Goal: Task Accomplishment & Management: Manage account settings

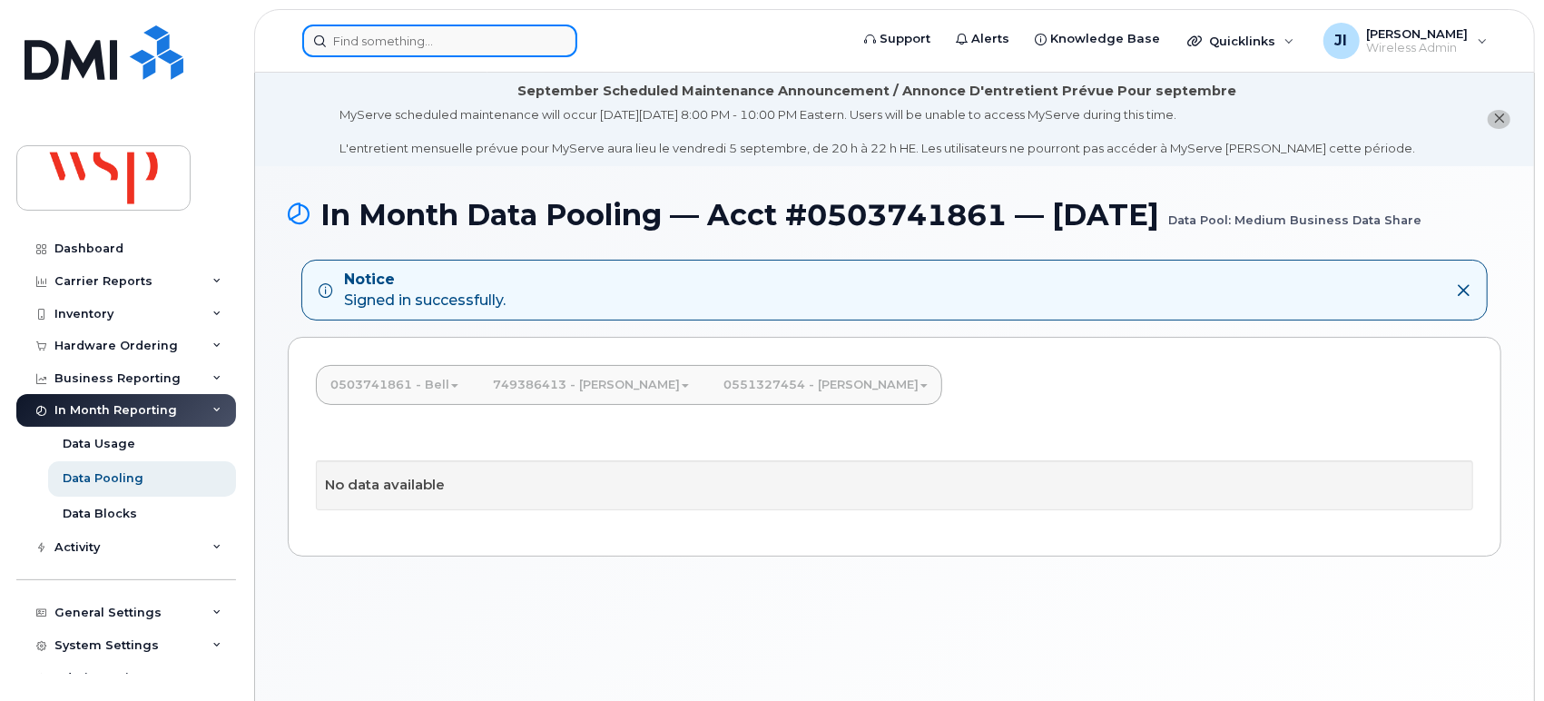
click at [440, 39] on input at bounding box center [439, 41] width 275 height 33
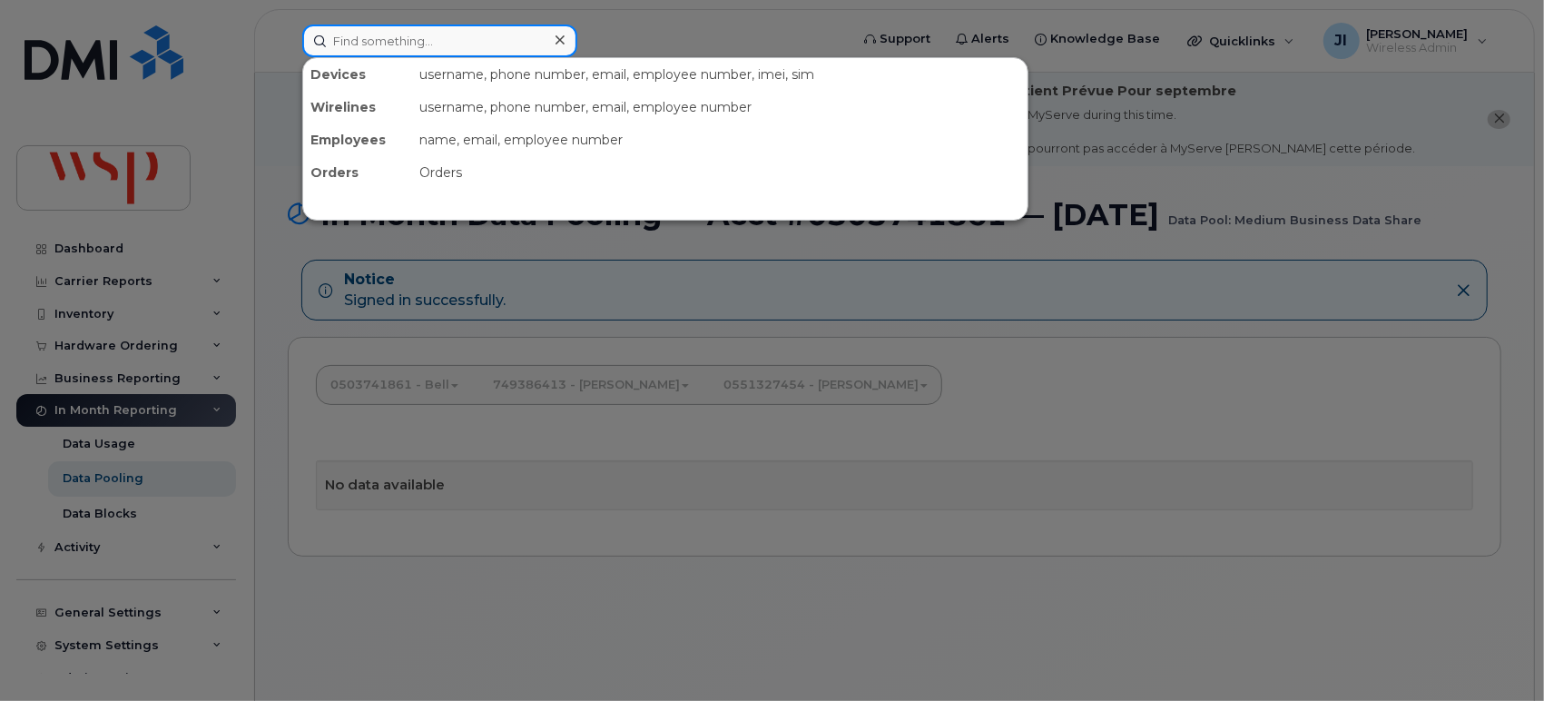
paste input "Peter Filato's"
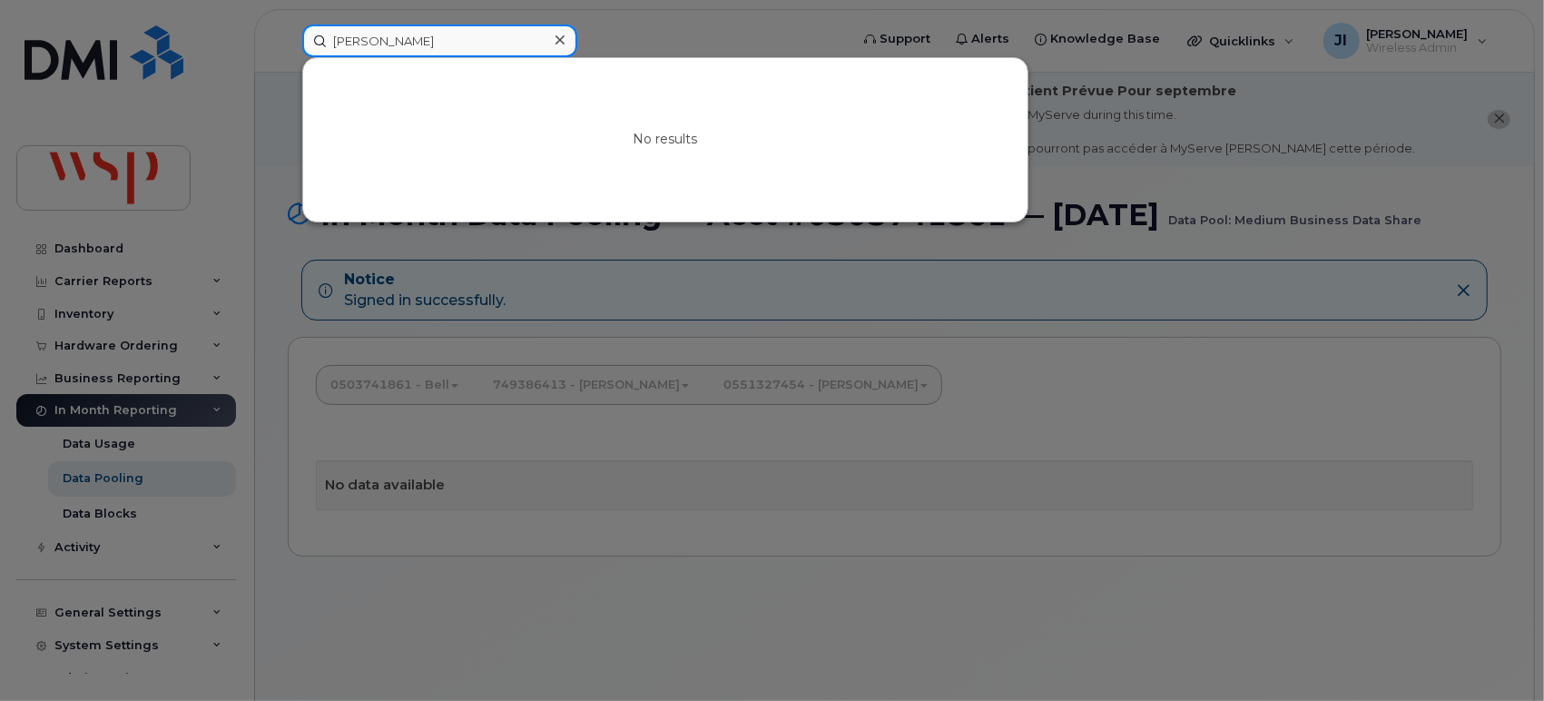
type input "Peter Filato"
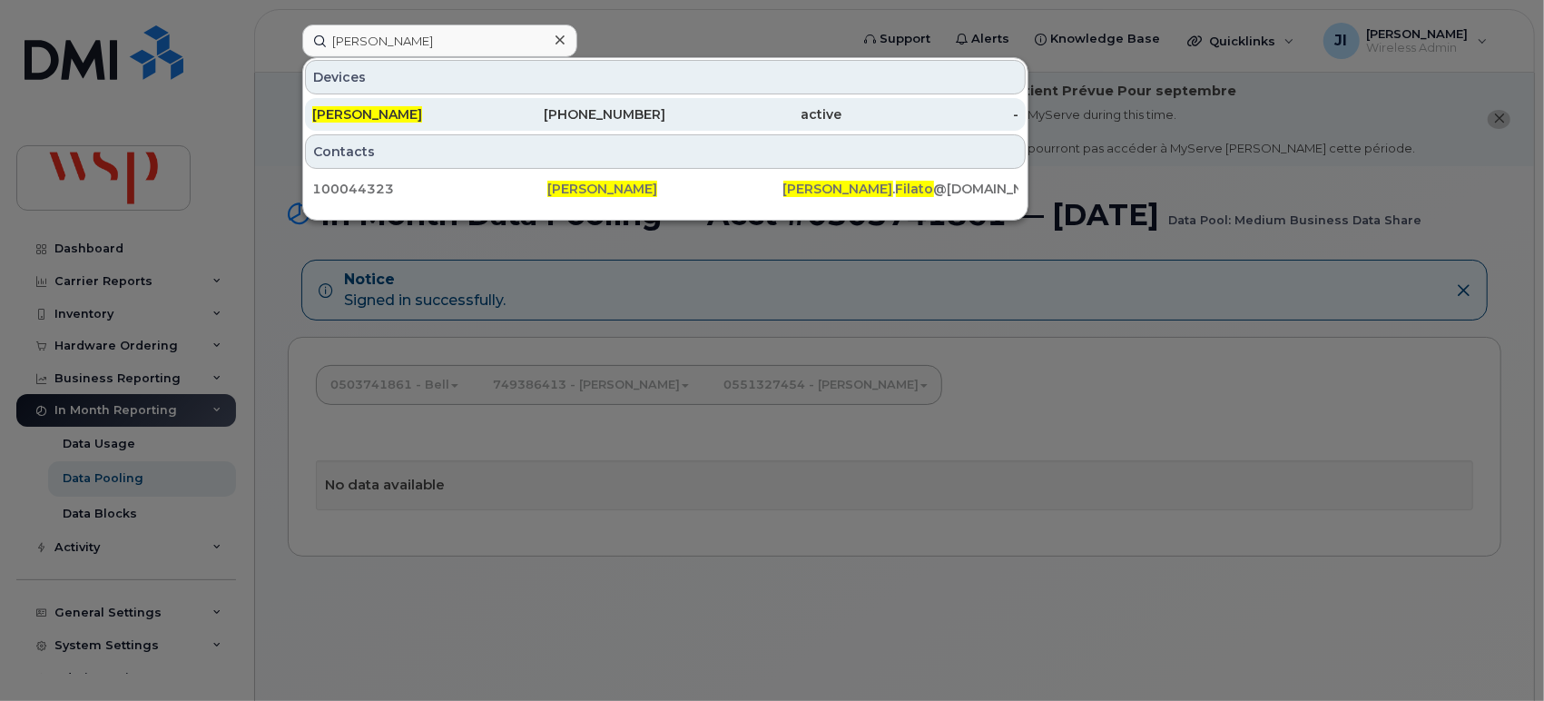
click at [512, 117] on div "438-439-8347" at bounding box center [577, 114] width 177 height 18
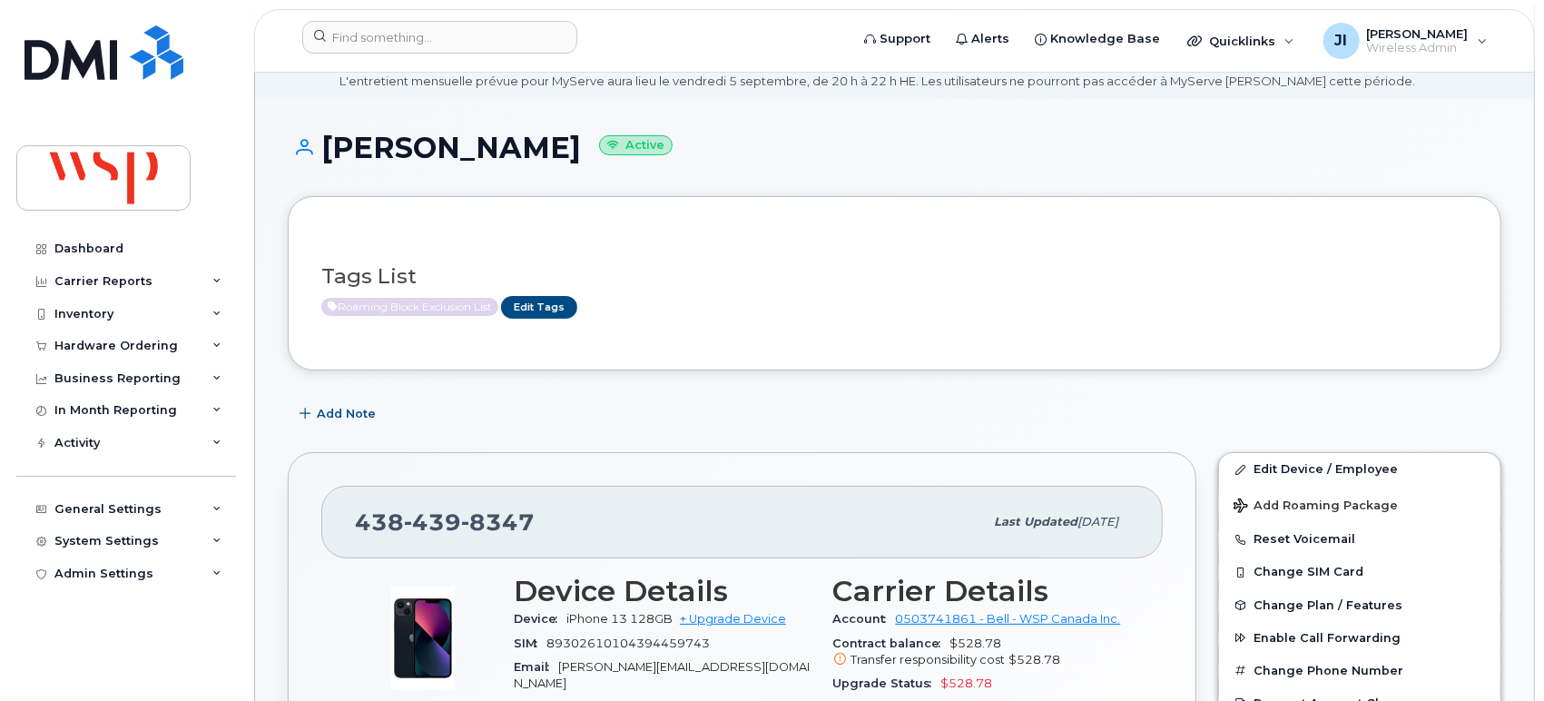
scroll to position [101, 0]
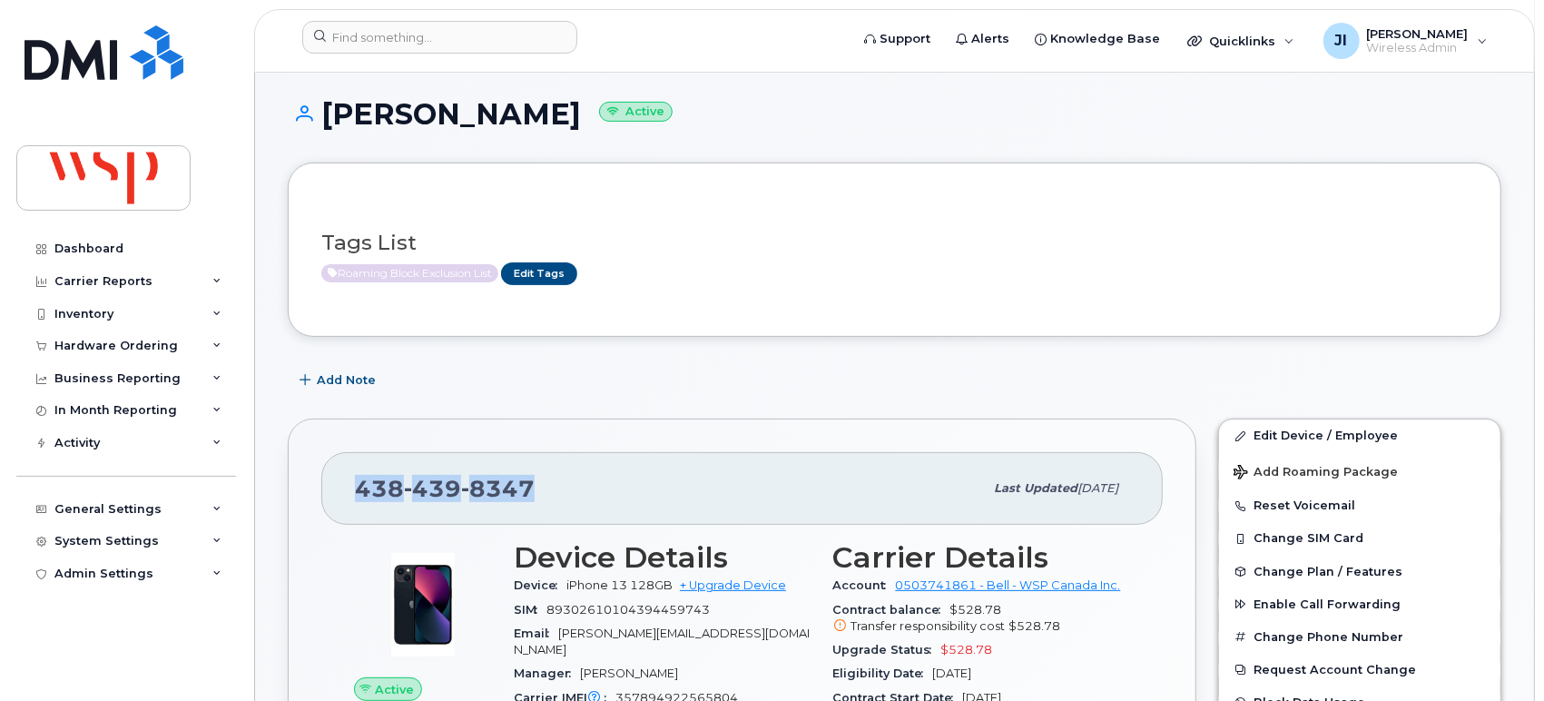
drag, startPoint x: 543, startPoint y: 479, endPoint x: 355, endPoint y: 478, distance: 187.9
click at [355, 478] on div "438 439 8347" at bounding box center [669, 488] width 628 height 38
copy span "438 439 8347"
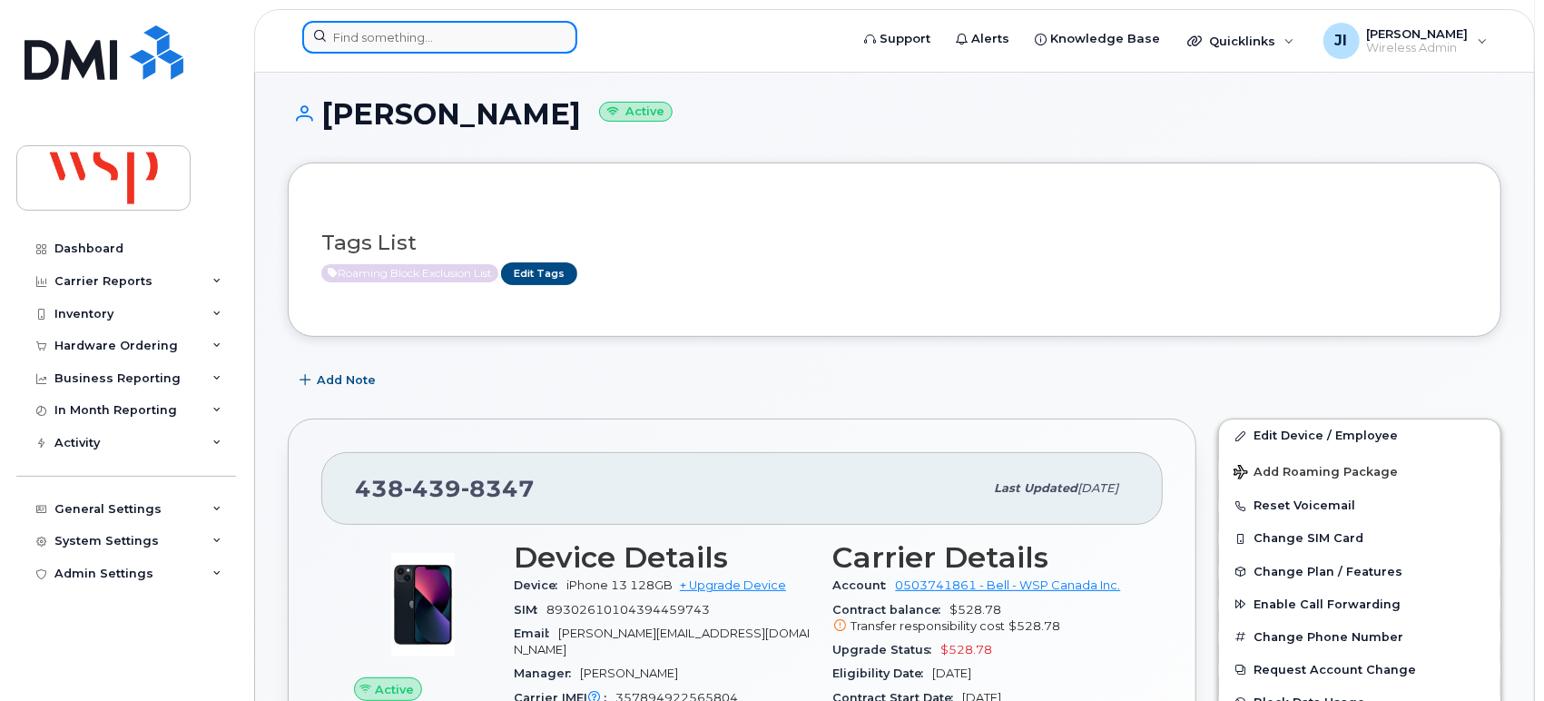
click at [288, 28] on div at bounding box center [570, 41] width 564 height 40
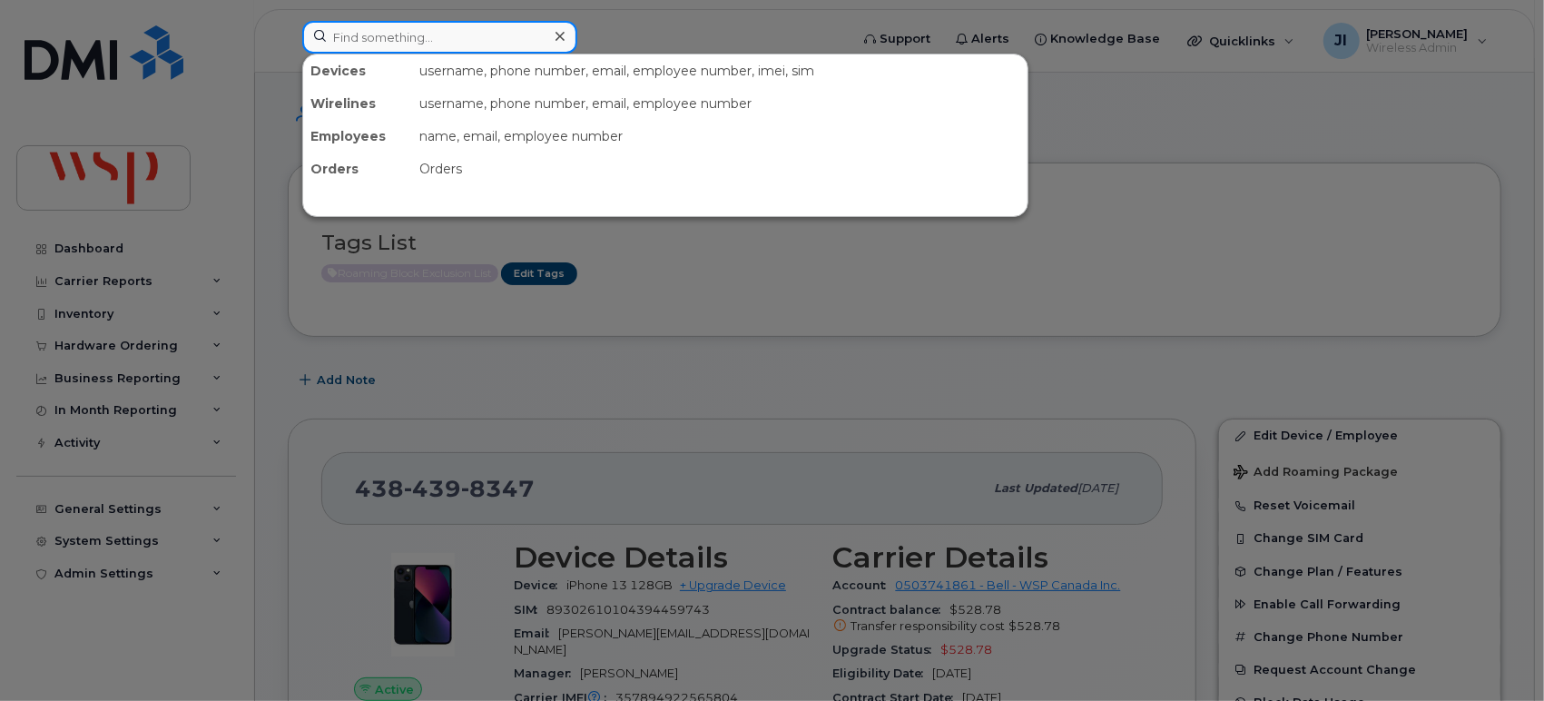
paste input "(289) 962-0818"
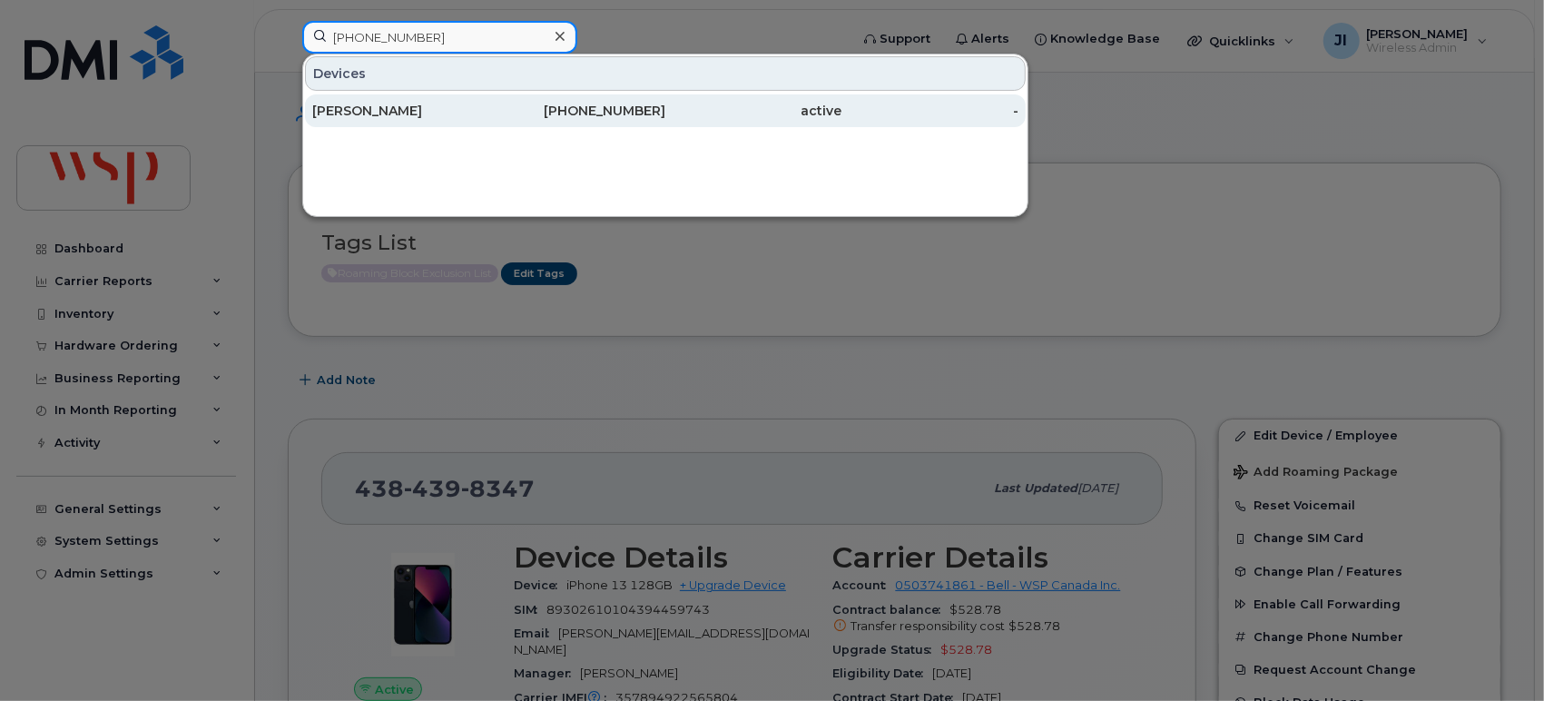
type input "(289) 962-0818"
click at [531, 102] on div "289-962-0818" at bounding box center [577, 111] width 177 height 18
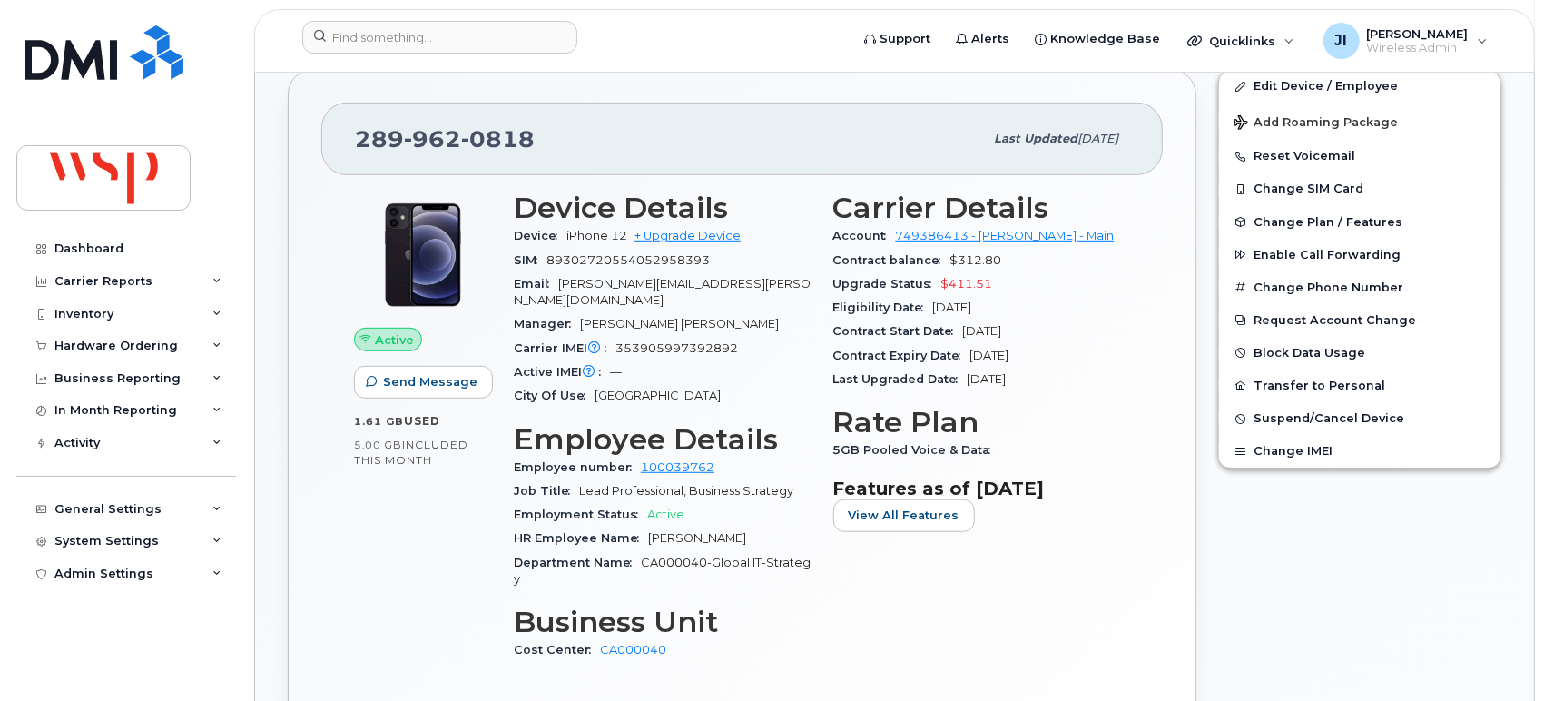
scroll to position [504, 0]
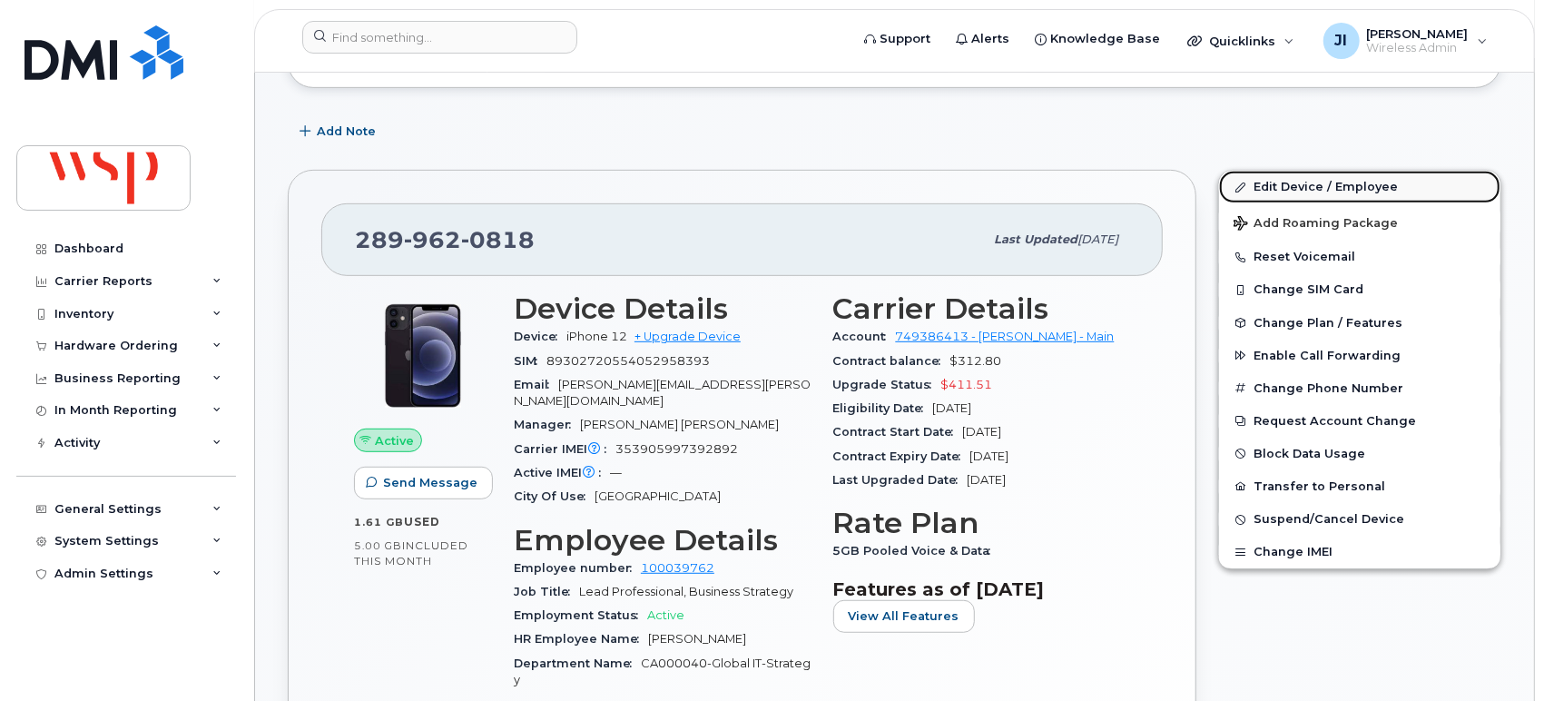
click at [1324, 181] on link "Edit Device / Employee" at bounding box center [1359, 187] width 281 height 33
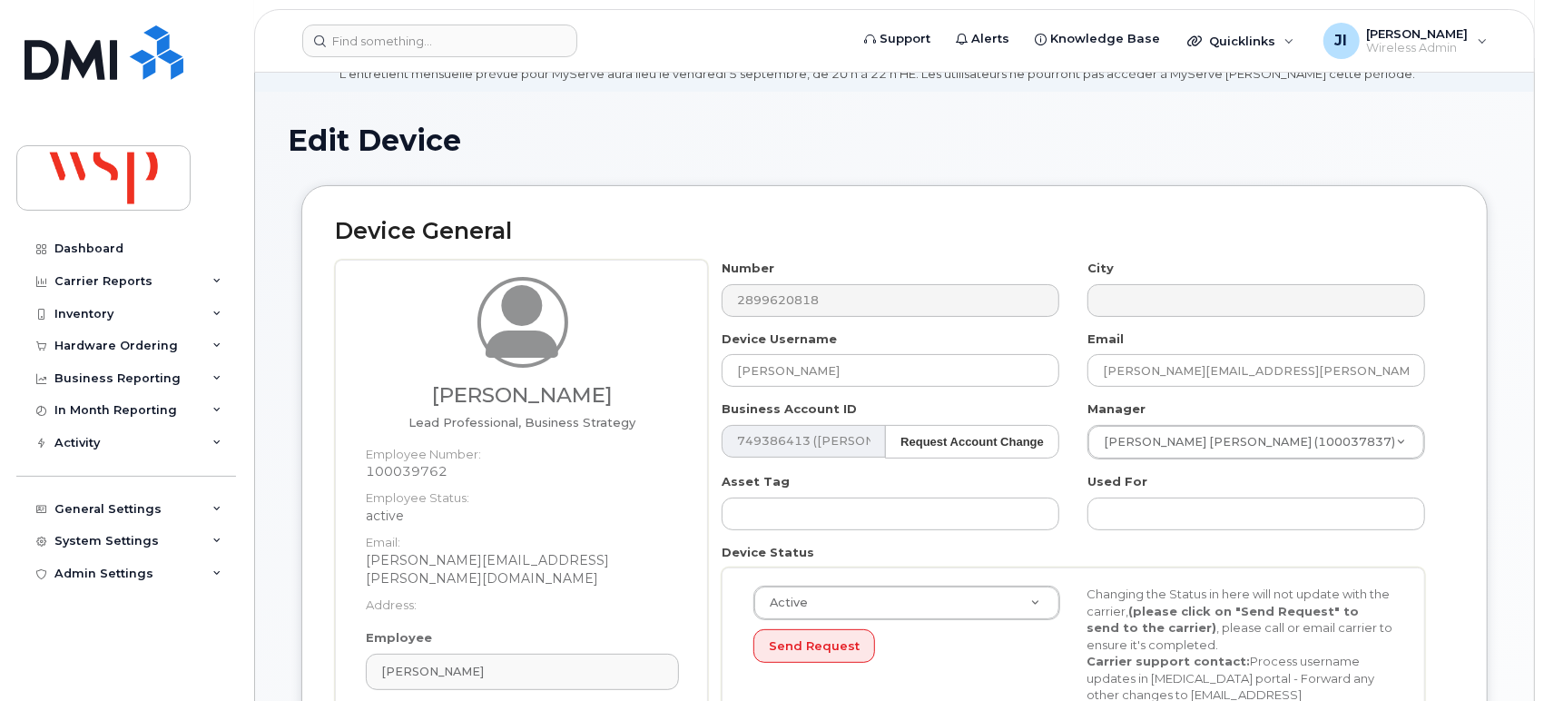
scroll to position [202, 0]
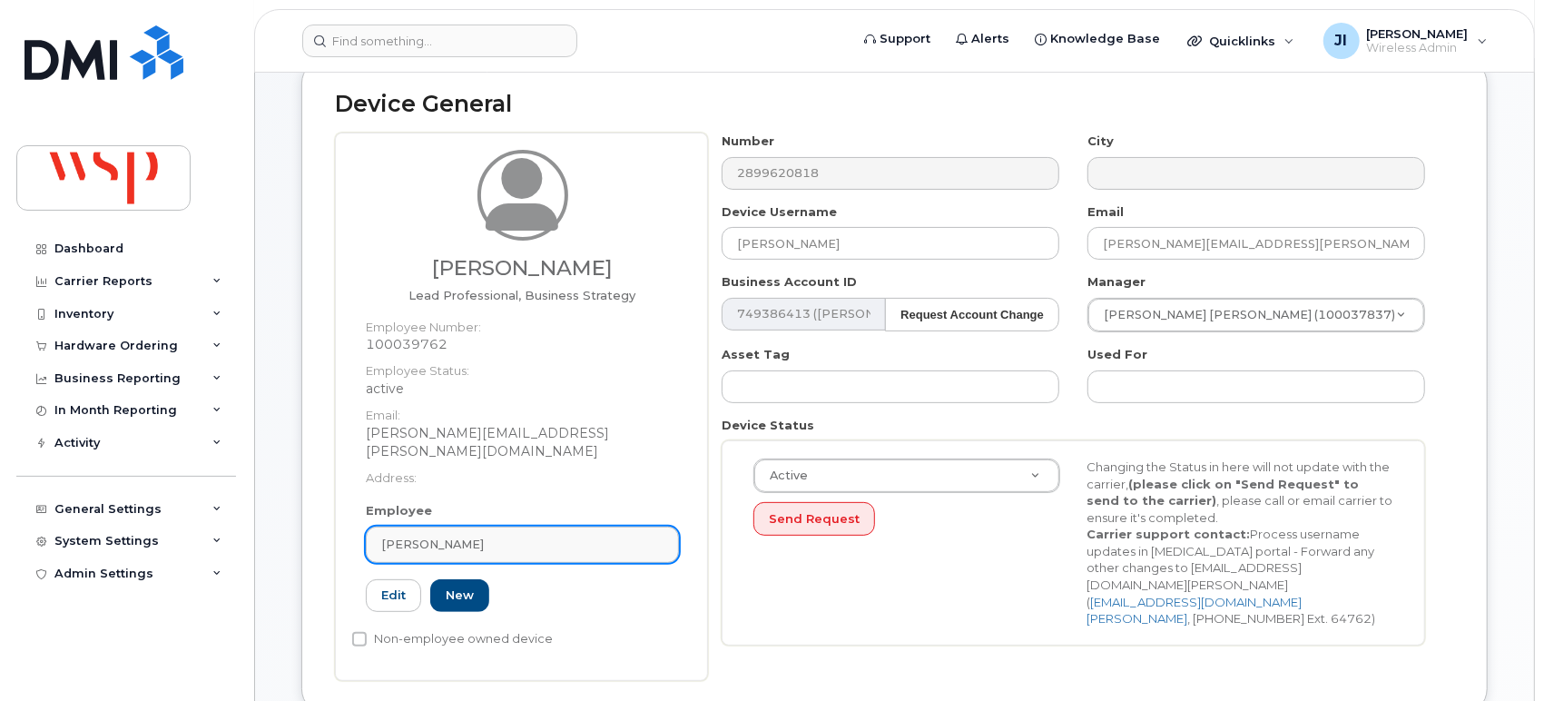
click at [561, 536] on div "Peter Huang" at bounding box center [522, 544] width 282 height 17
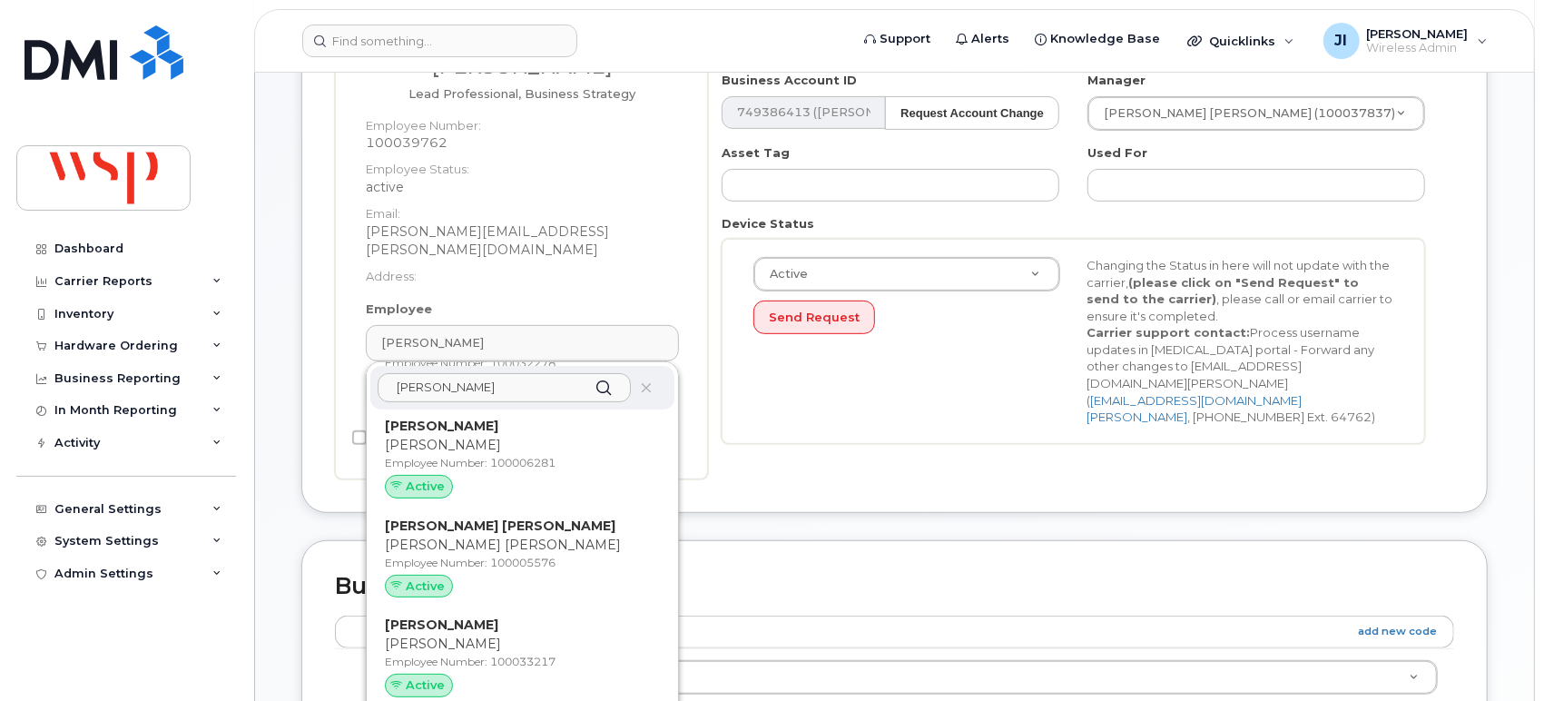
scroll to position [0, 0]
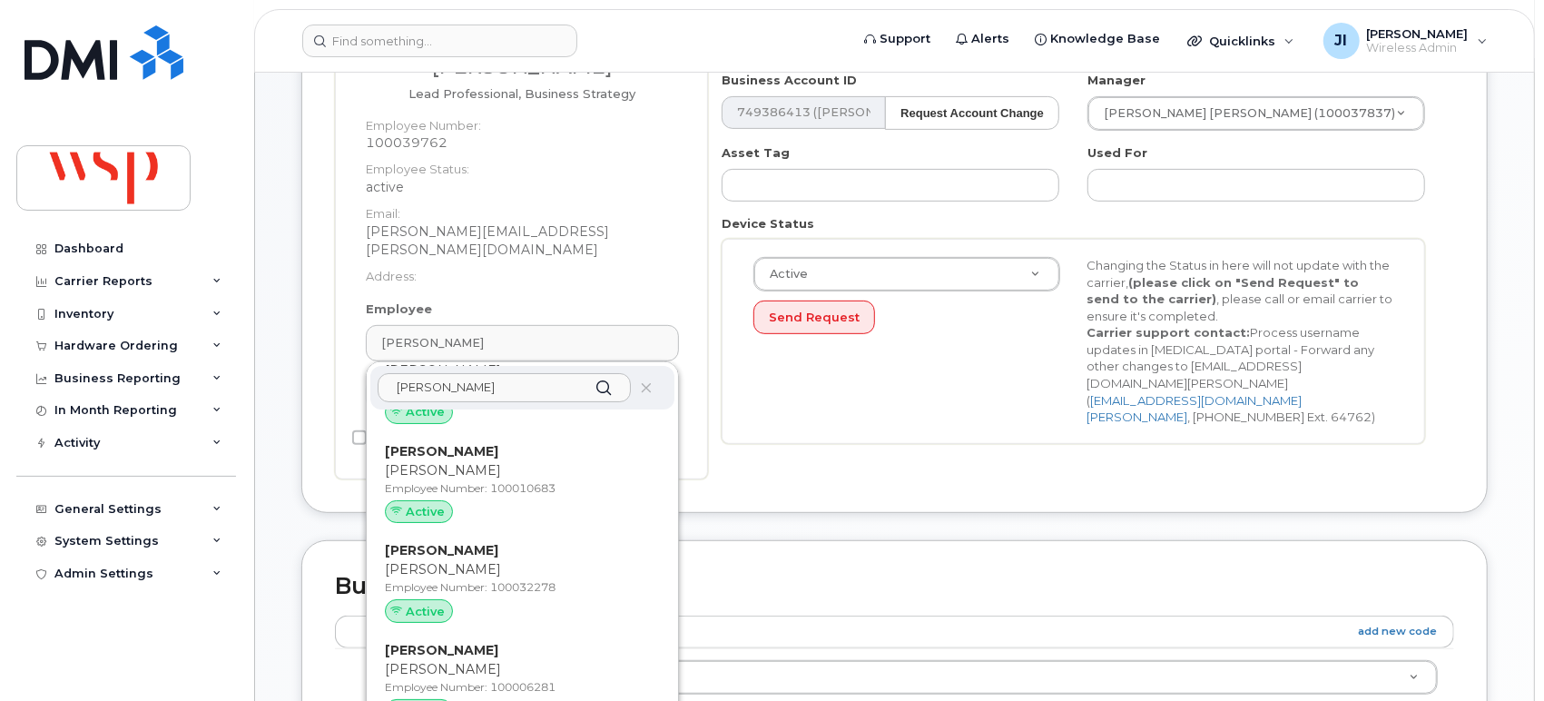
drag, startPoint x: 451, startPoint y: 358, endPoint x: 293, endPoint y: 329, distance: 160.6
click at [311, 352] on div "Device General Peter Huang Lead Professional, Business Strategy Employee Number…" at bounding box center [894, 185] width 1187 height 657
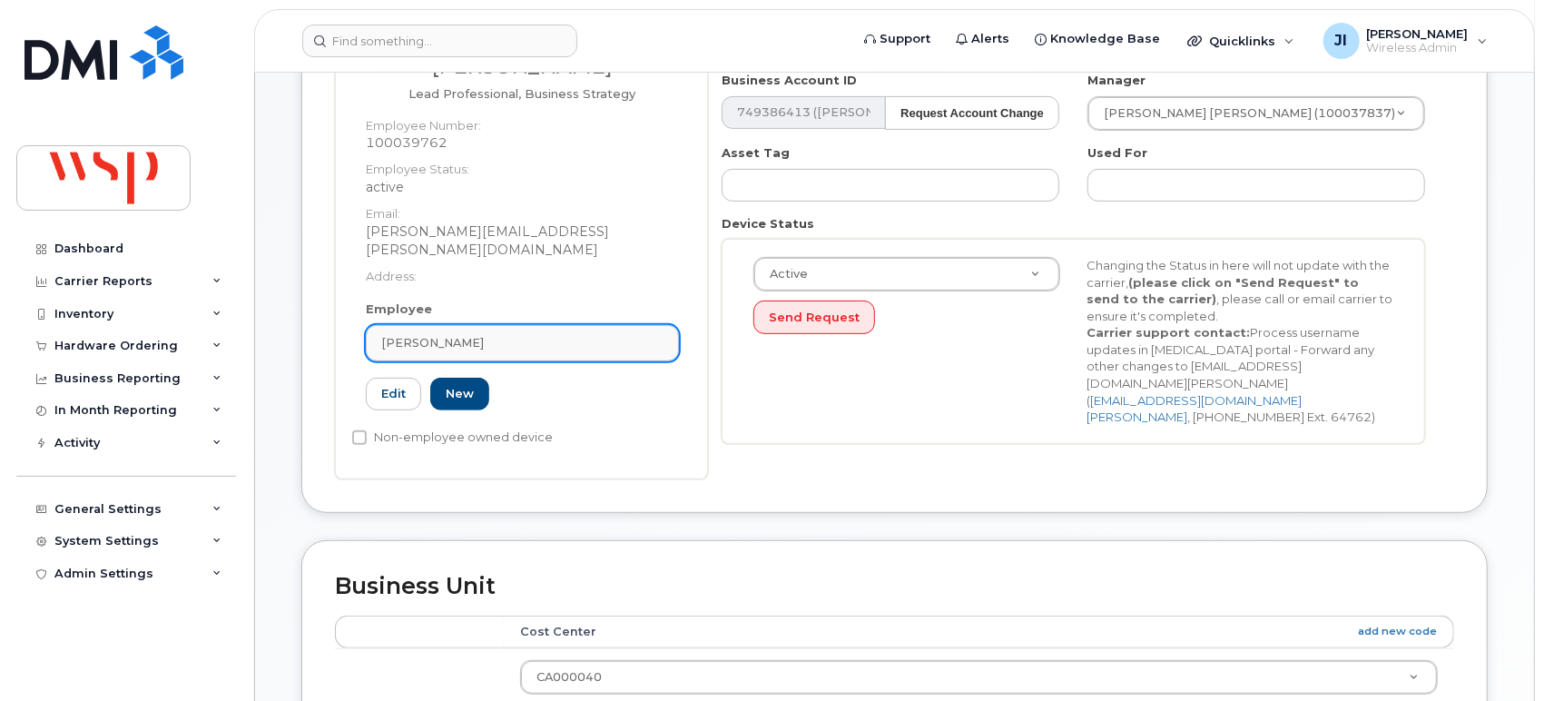
click at [527, 334] on div "[PERSON_NAME]" at bounding box center [522, 342] width 282 height 17
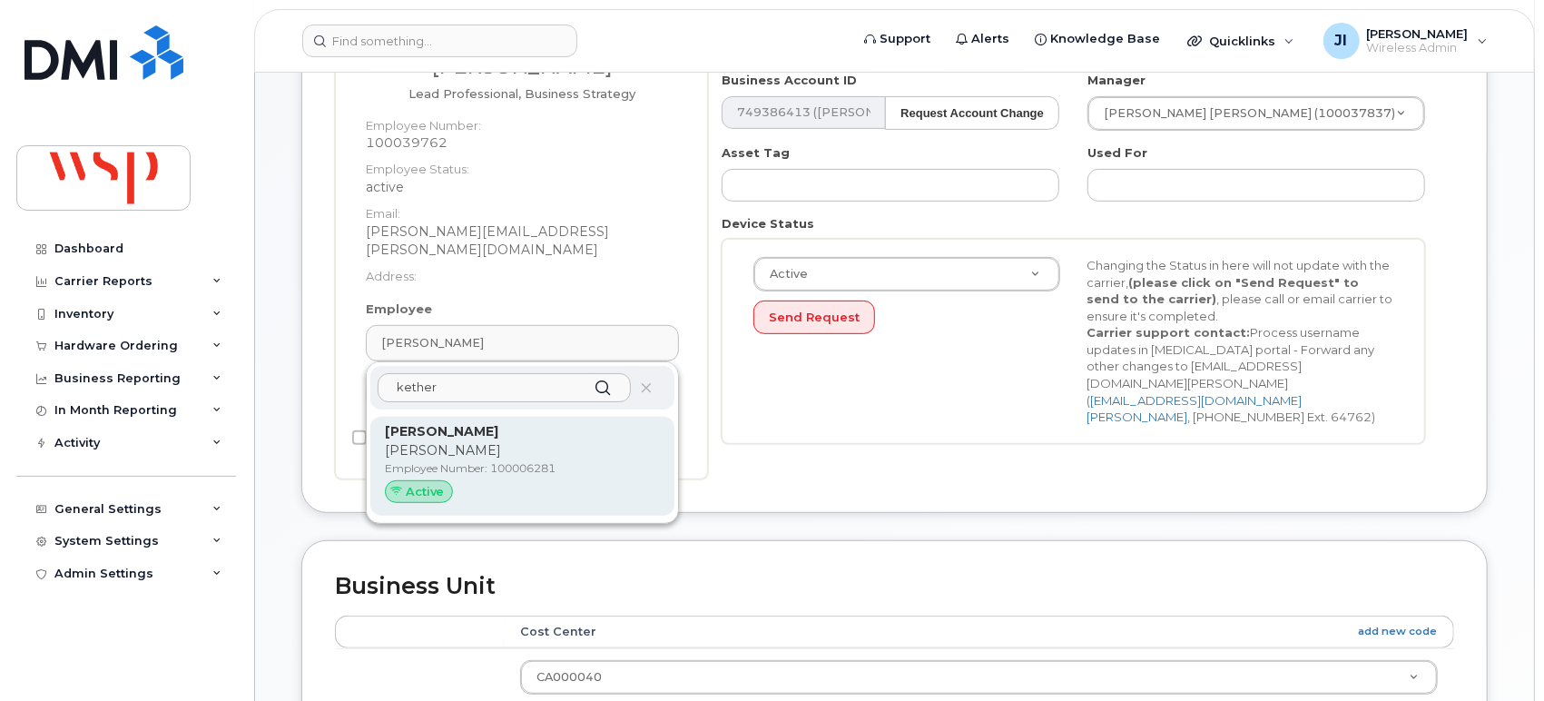
type input "kether"
click at [540, 460] on p "Employee Number: 100006281" at bounding box center [522, 468] width 275 height 16
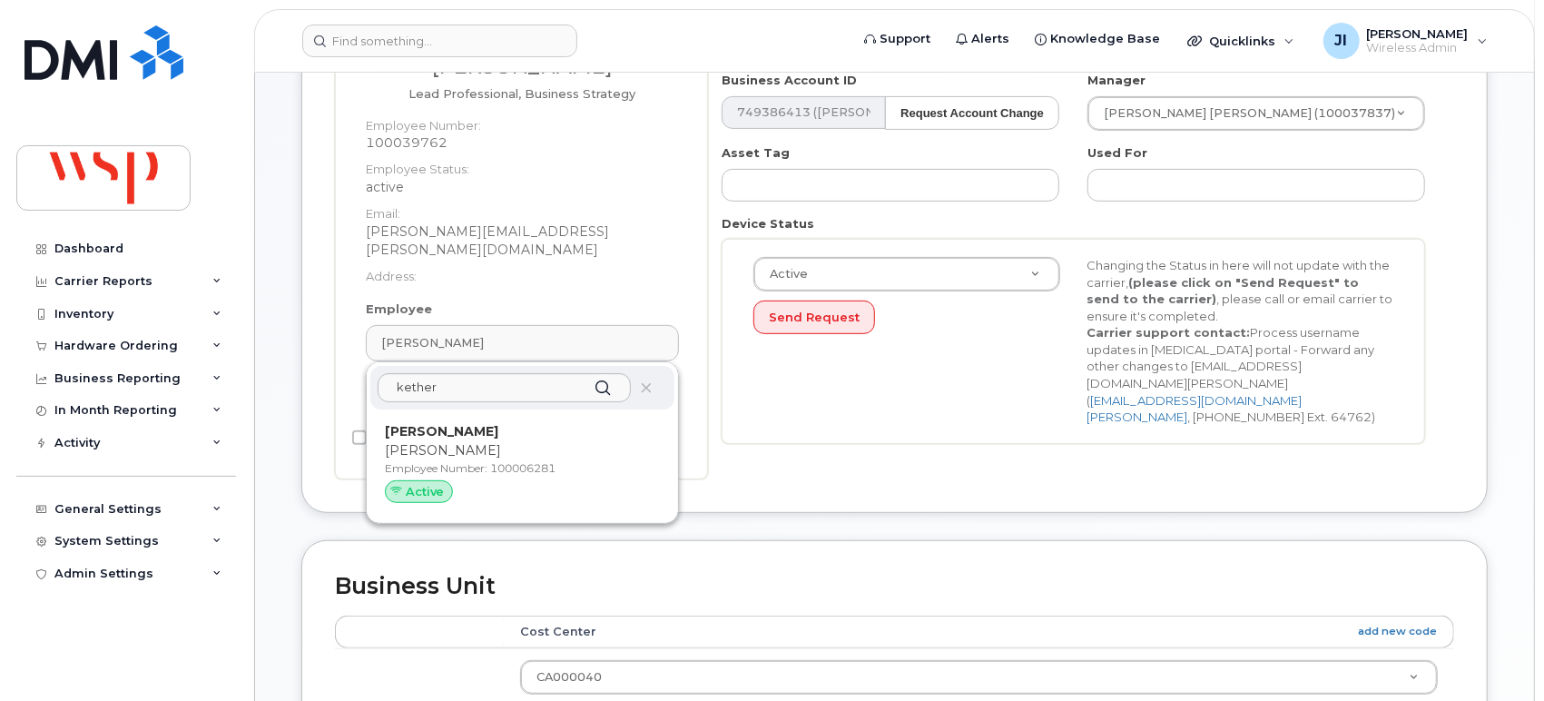
type input "100006281"
type input "[PERSON_NAME]"
type input "[EMAIL_ADDRESS][PERSON_NAME][DOMAIN_NAME]"
type input "5769867"
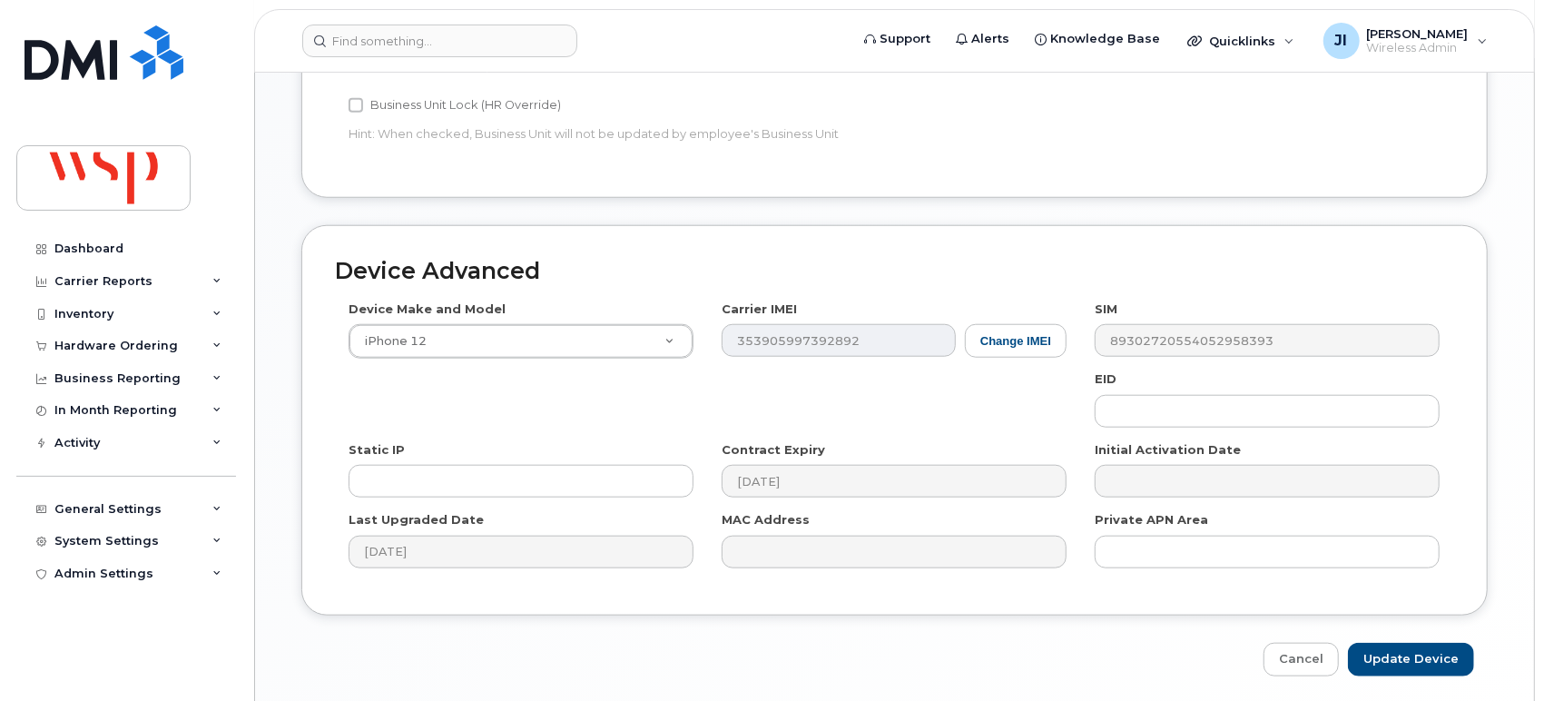
scroll to position [1055, 0]
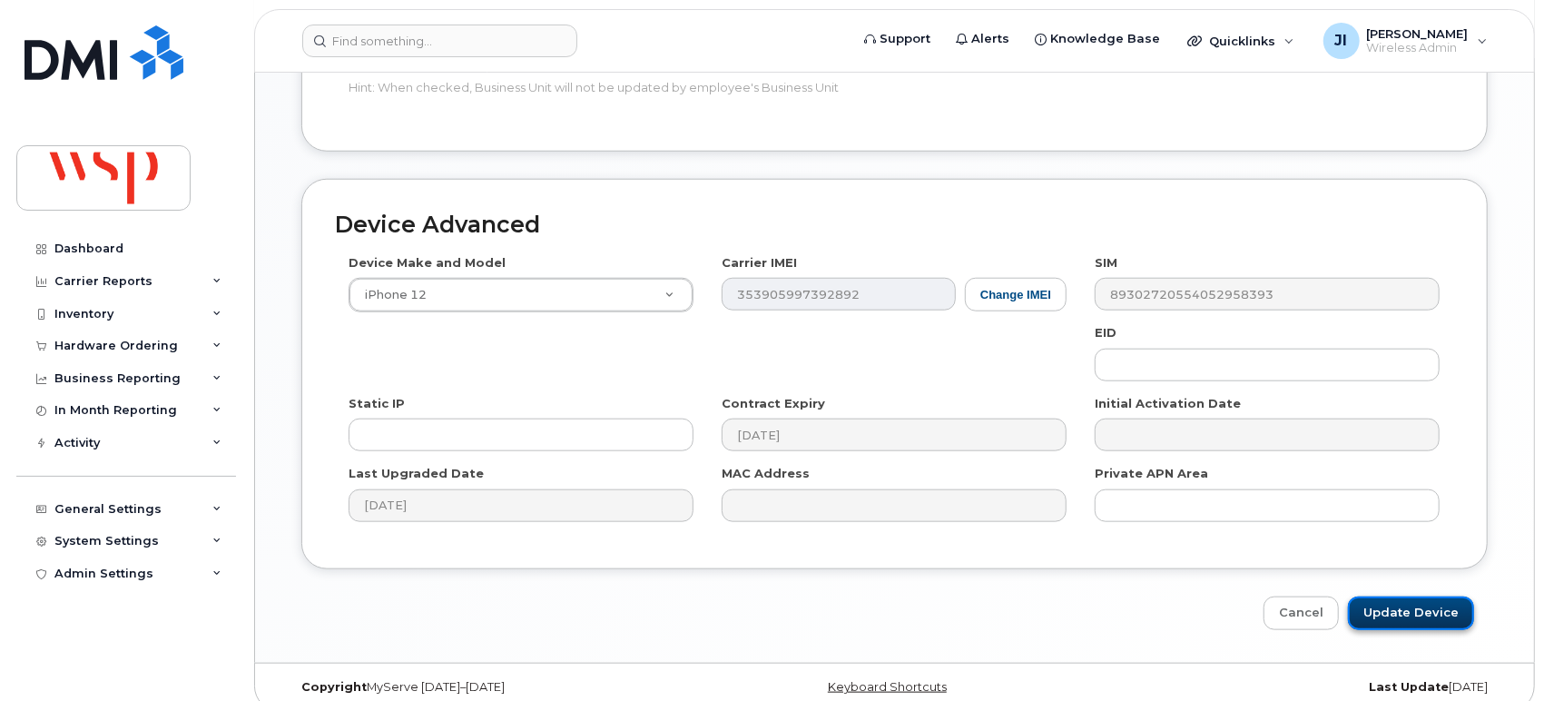
click at [1394, 596] on input "Update Device" at bounding box center [1411, 613] width 126 height 34
type input "Saving..."
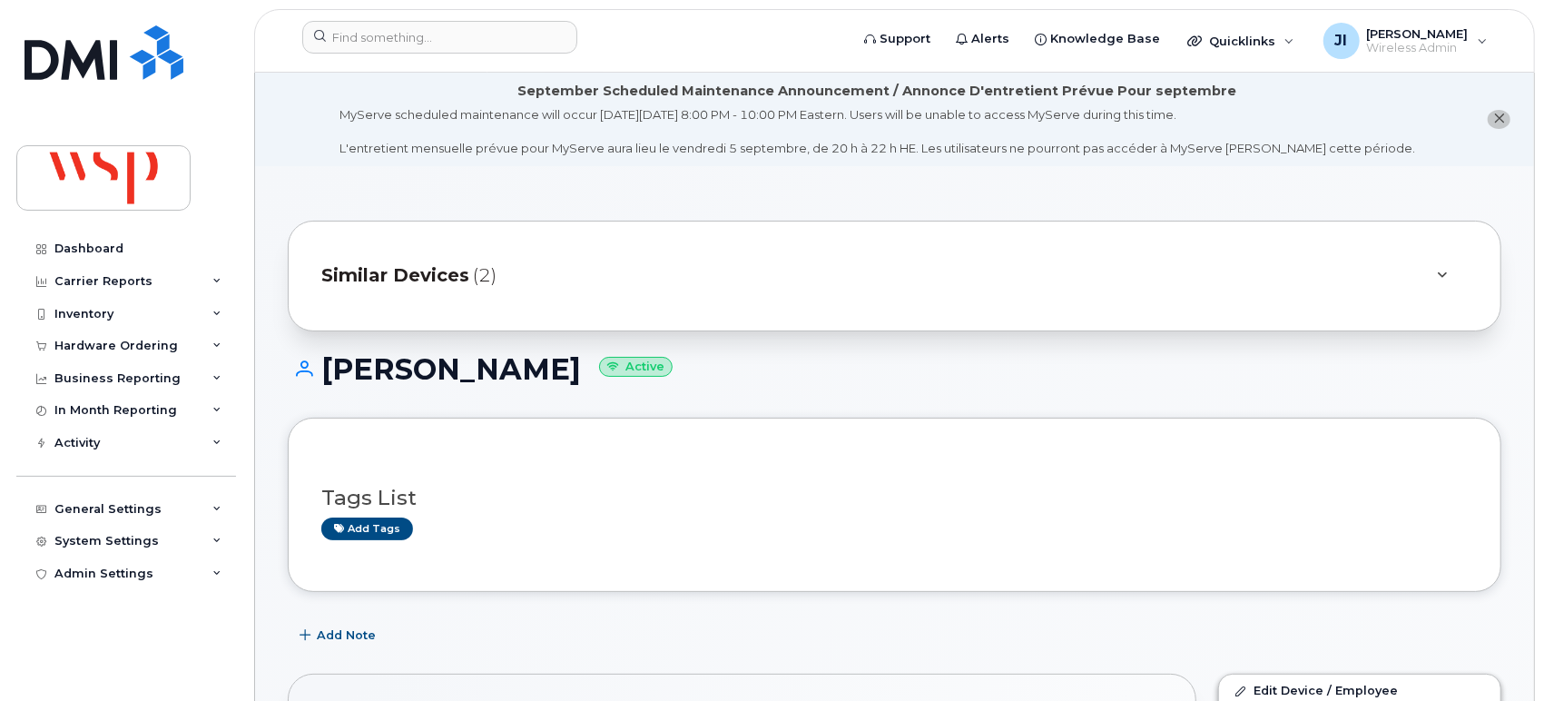
click at [456, 284] on span "Similar Devices" at bounding box center [395, 275] width 148 height 26
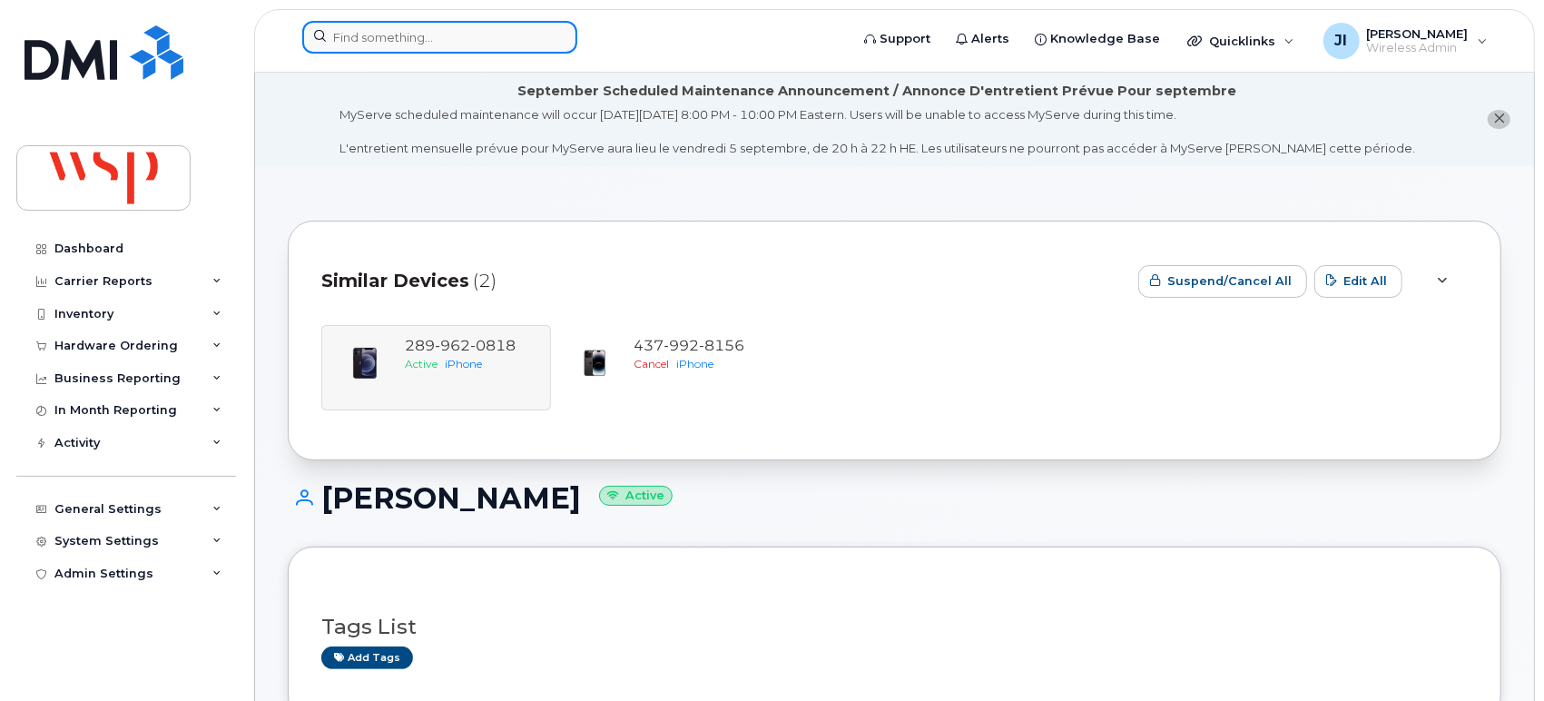
click at [477, 31] on input at bounding box center [439, 37] width 275 height 33
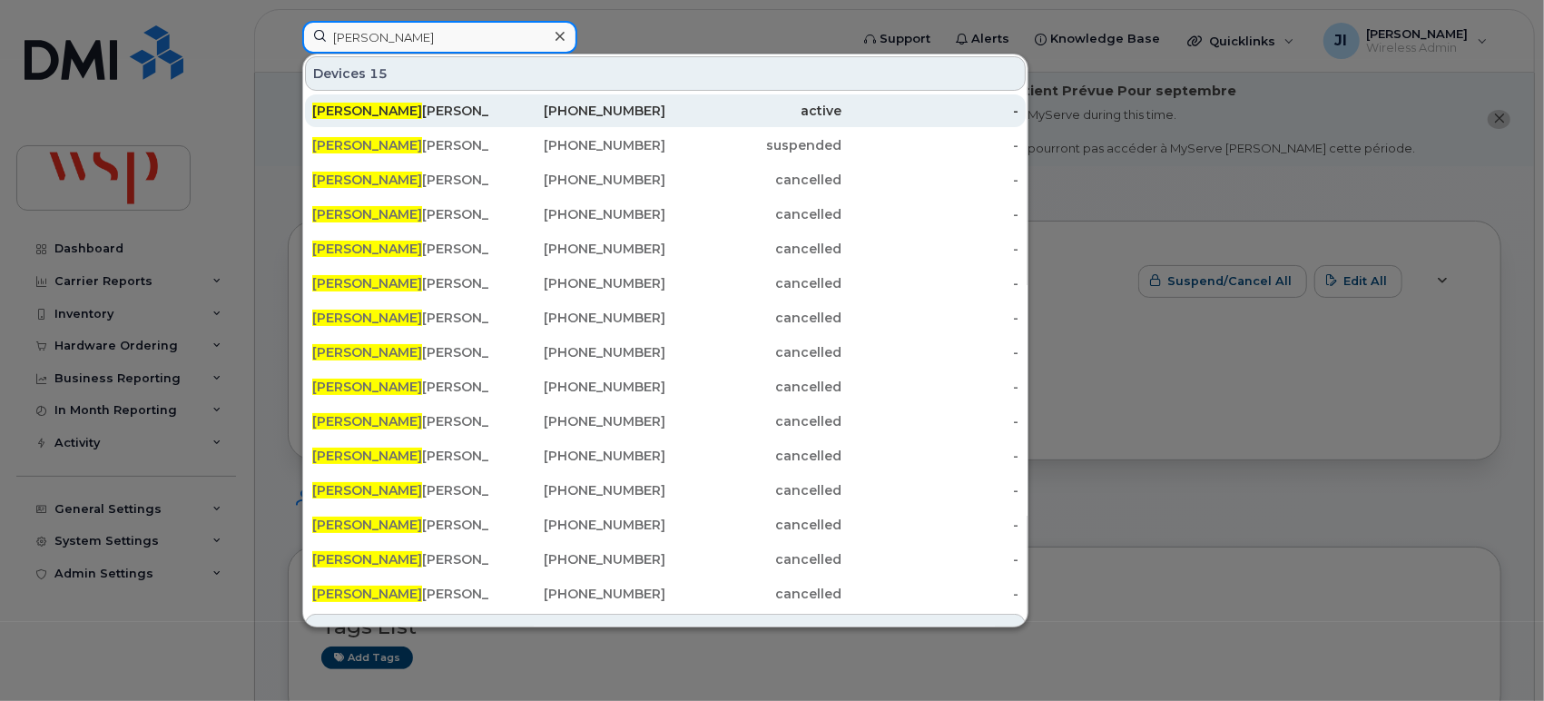
type input "[PERSON_NAME]"
click at [512, 107] on div "[PHONE_NUMBER]" at bounding box center [577, 111] width 177 height 18
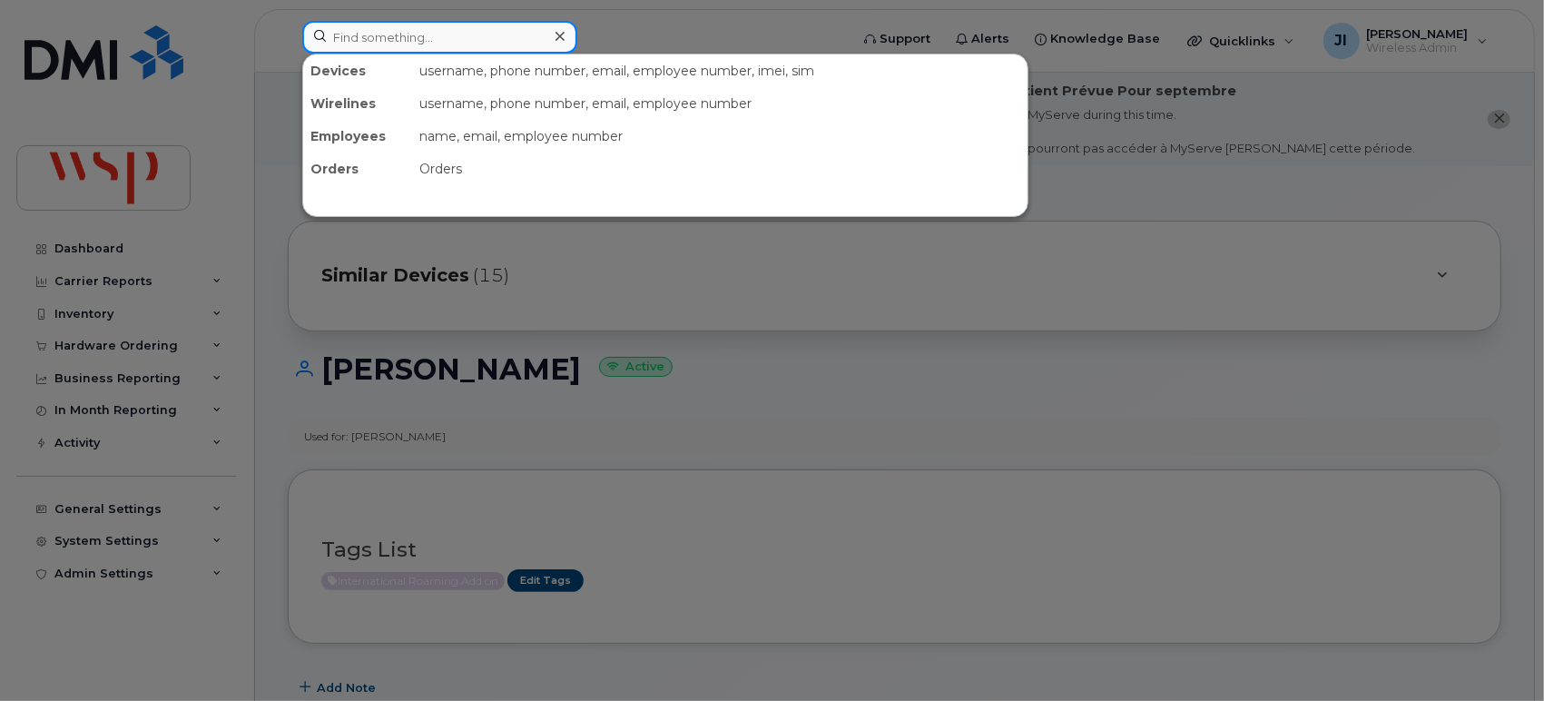
click at [455, 42] on input at bounding box center [439, 37] width 275 height 33
click at [1060, 366] on div at bounding box center [772, 350] width 1544 height 701
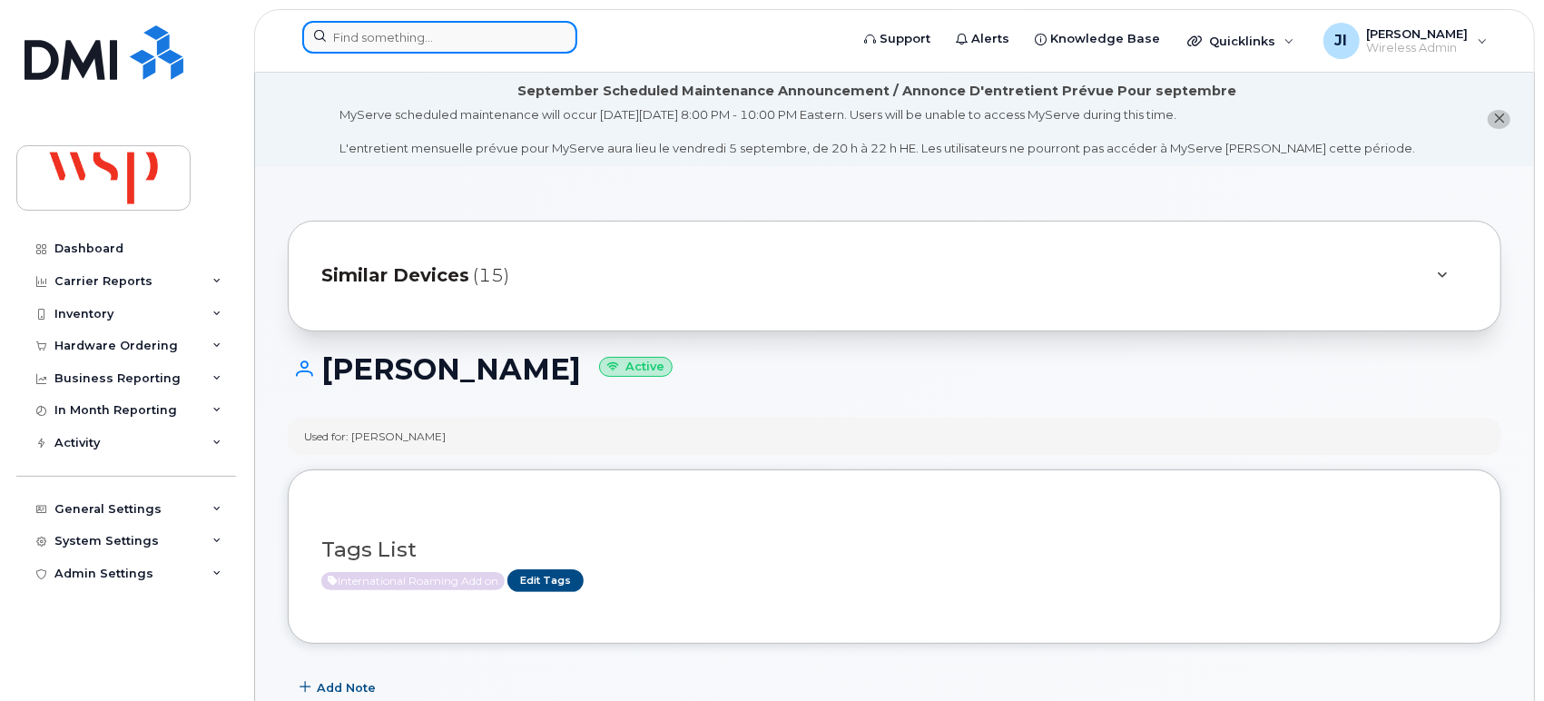
click at [498, 44] on input at bounding box center [439, 37] width 275 height 33
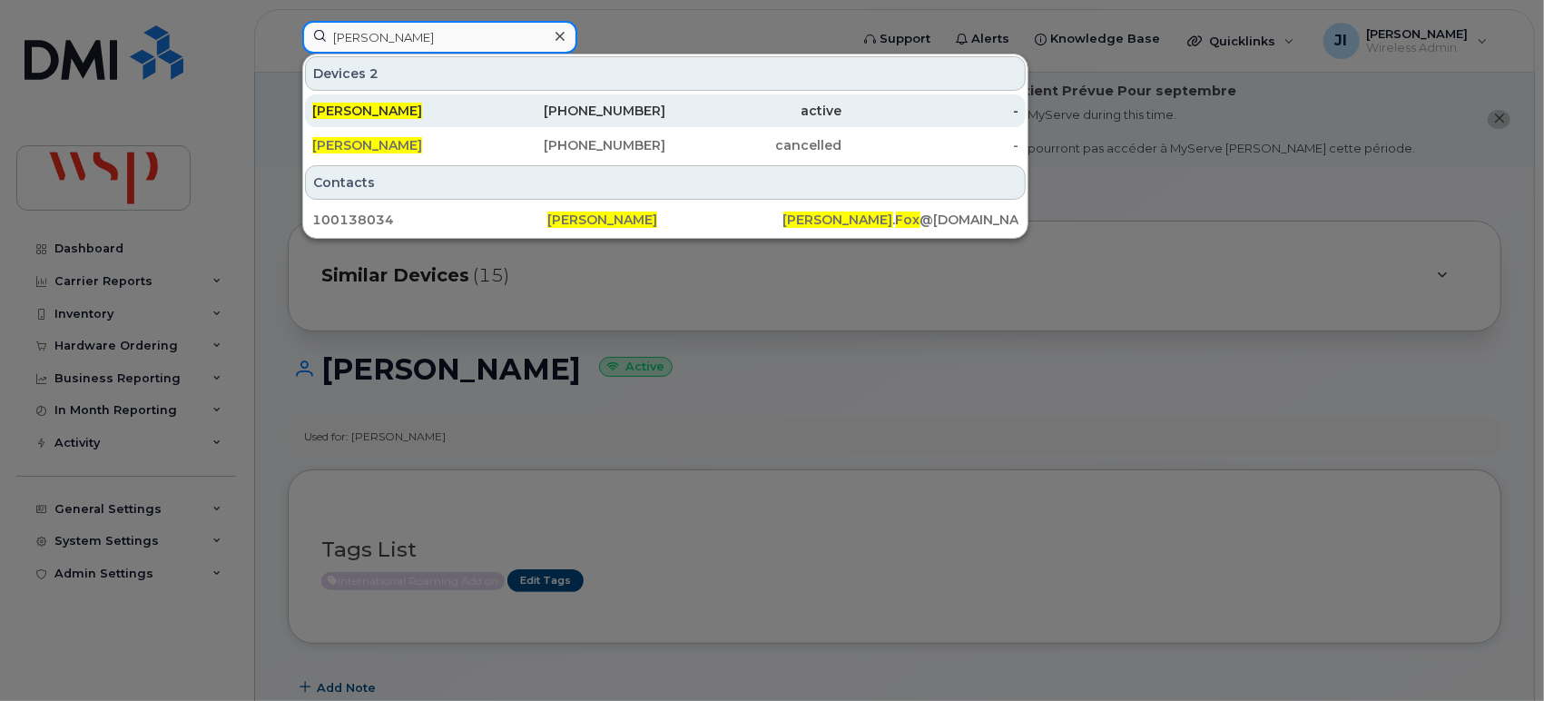
type input "justin fox"
click at [618, 108] on div "672-337-8027" at bounding box center [577, 111] width 177 height 18
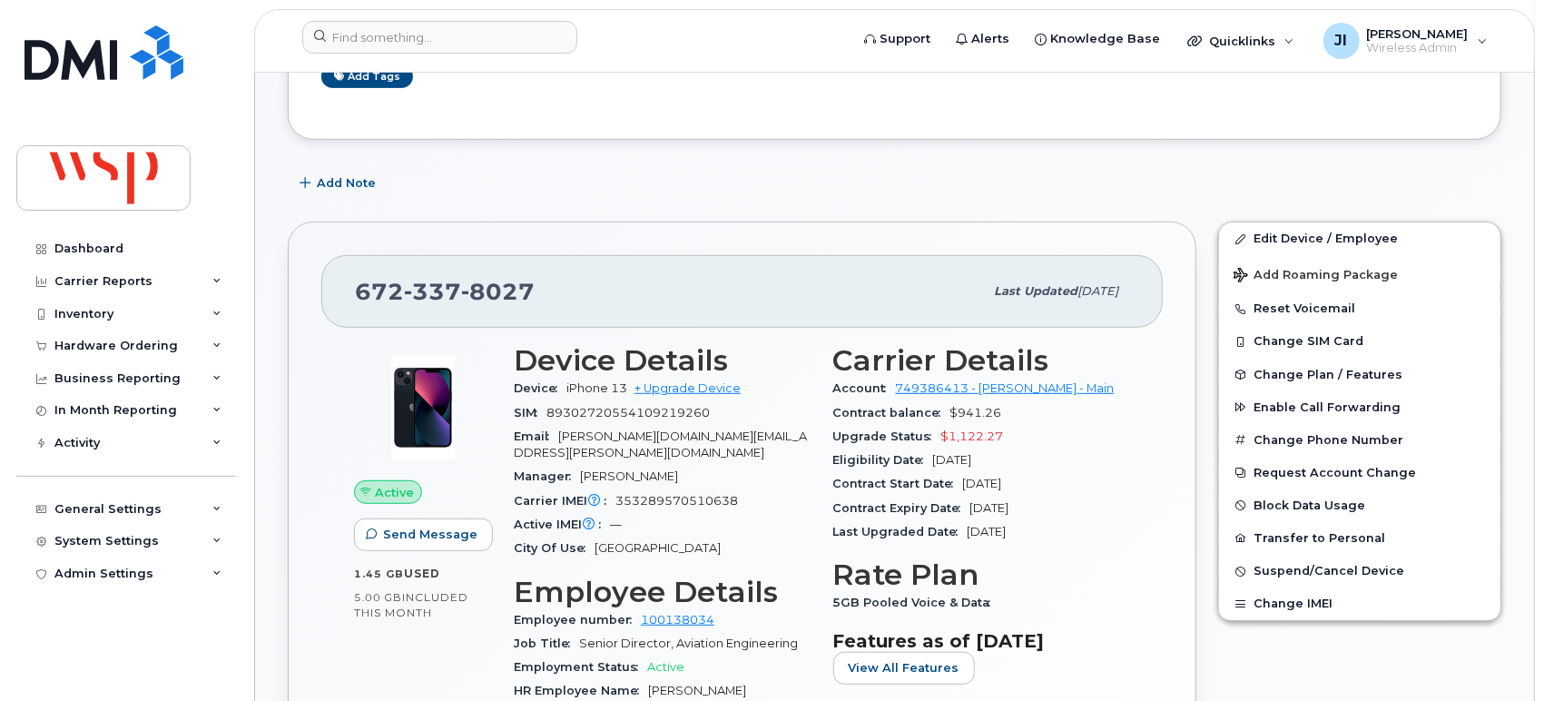
scroll to position [504, 0]
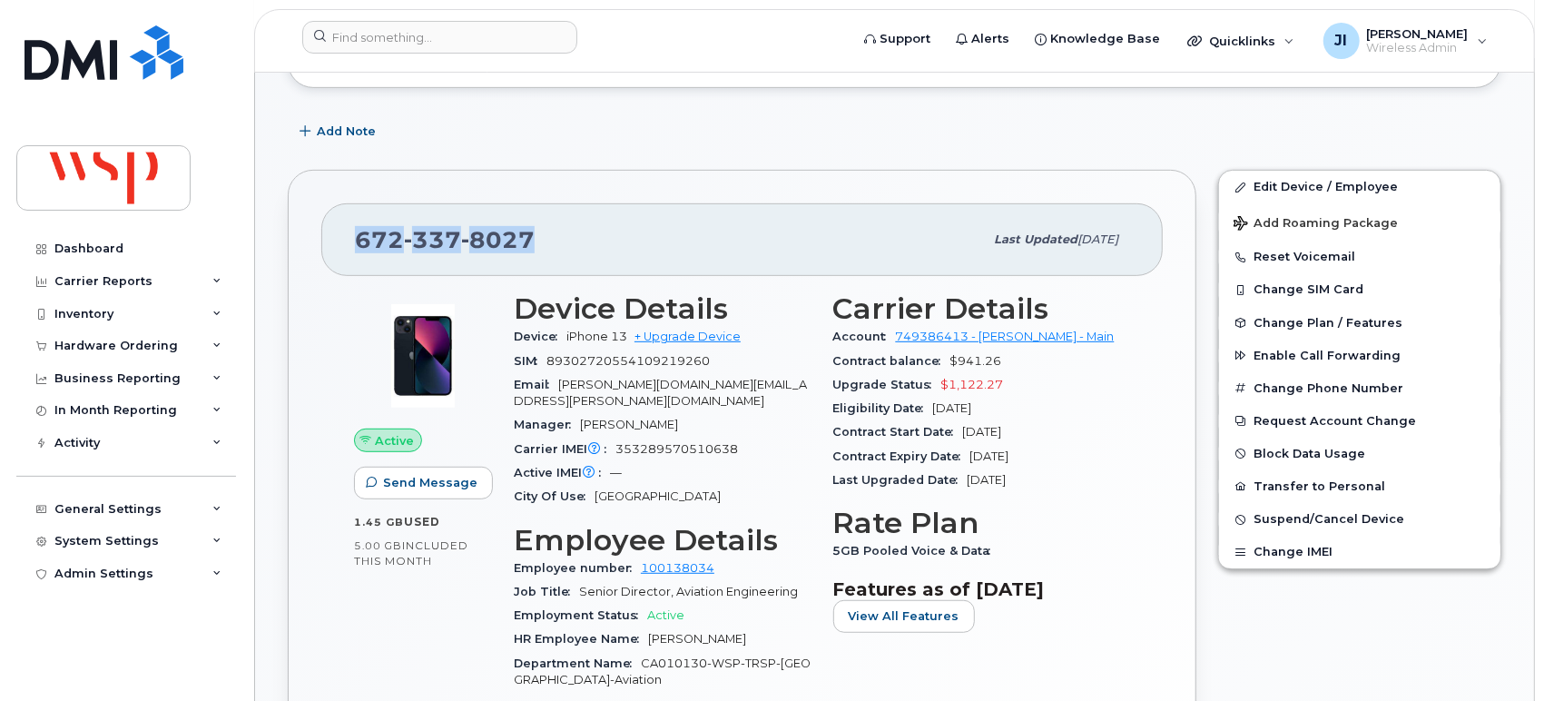
drag, startPoint x: 529, startPoint y: 235, endPoint x: 358, endPoint y: 231, distance: 171.6
click at [358, 231] on div "672 337 8027" at bounding box center [669, 240] width 628 height 38
copy span "672 337 8027"
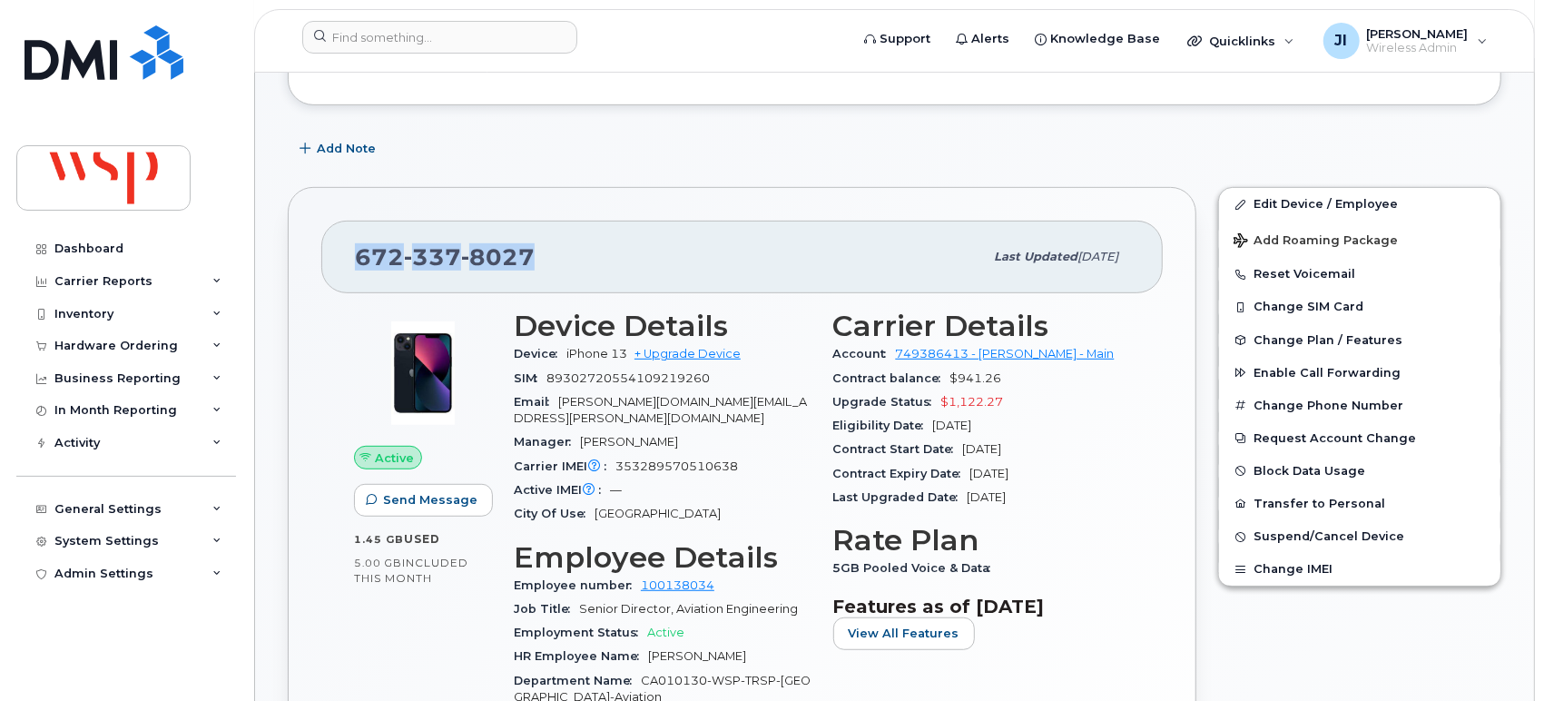
scroll to position [101, 0]
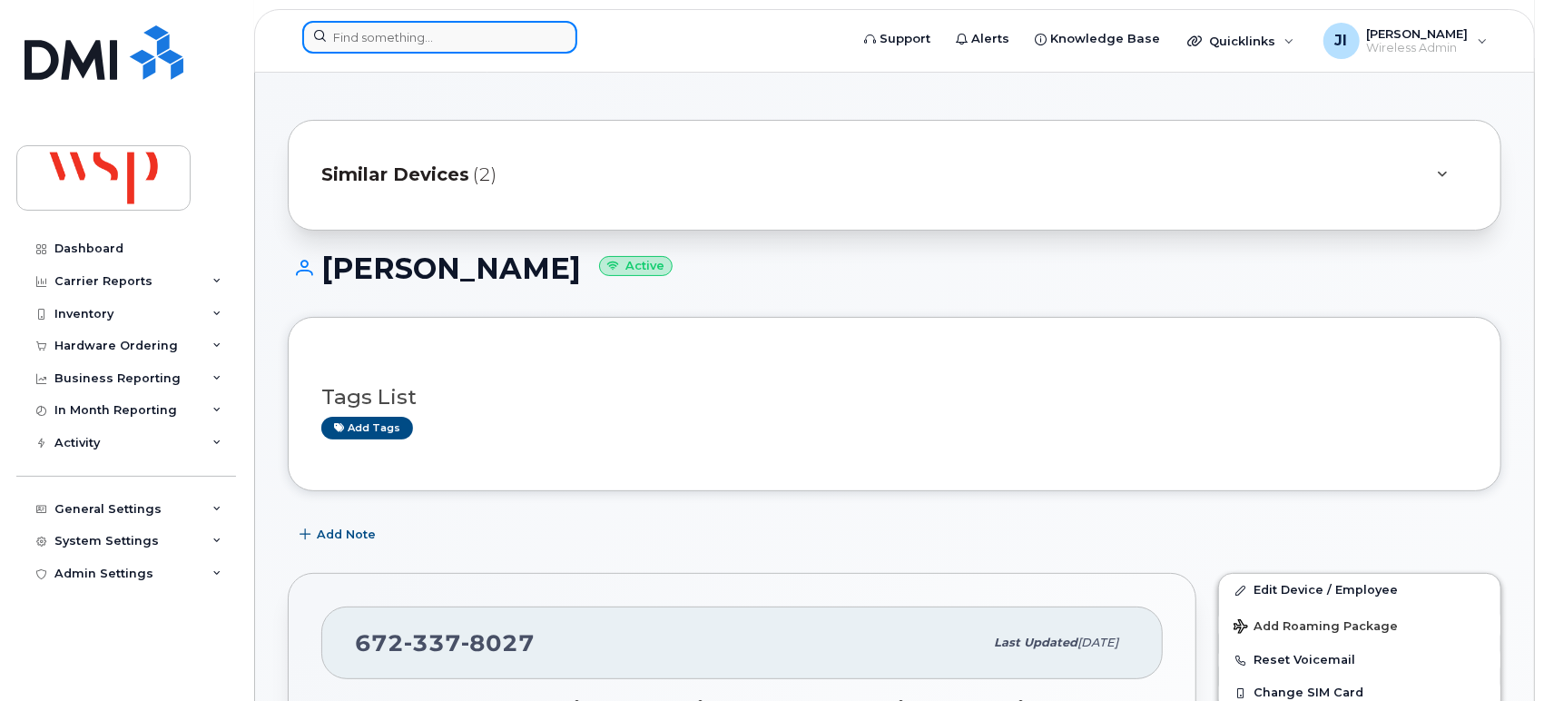
click at [417, 49] on input at bounding box center [439, 37] width 275 height 33
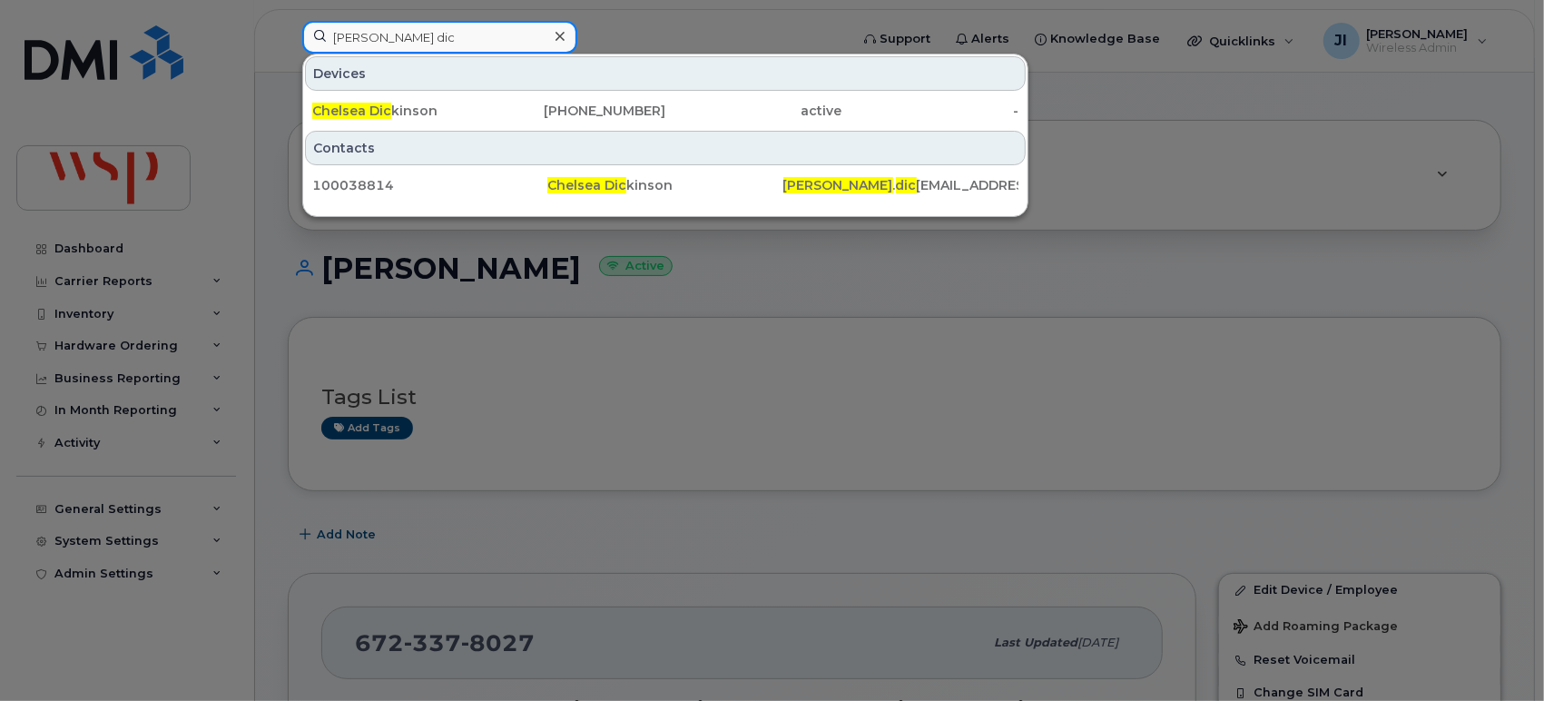
type input "chelsea dic"
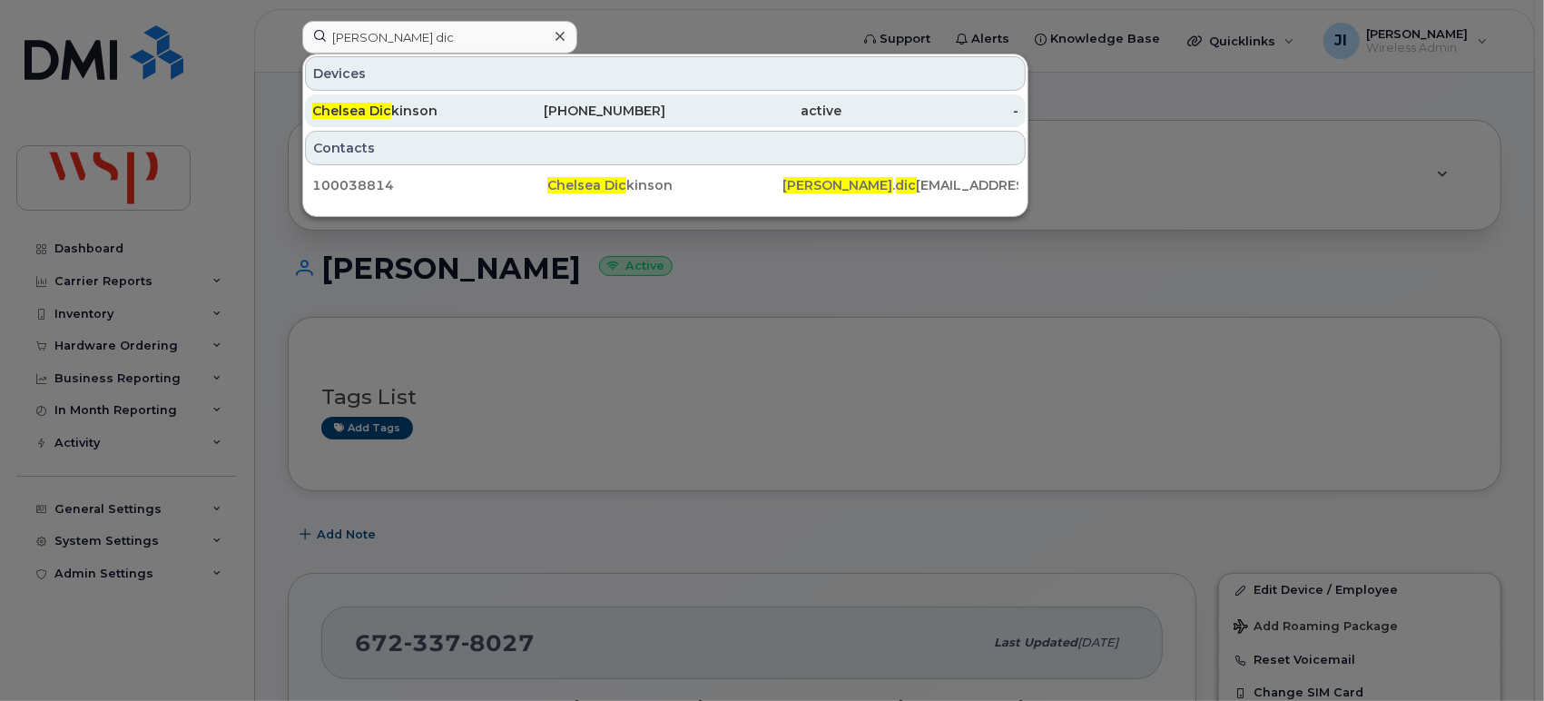
drag, startPoint x: 547, startPoint y: 130, endPoint x: 573, endPoint y: 120, distance: 28.2
click at [562, 123] on div "Devices Chelsea Dic kinson 226-821-2497 active - Contacts 100038814 Chelsea Dic…" at bounding box center [665, 135] width 726 height 163
click at [576, 116] on div "226-821-2497" at bounding box center [577, 111] width 177 height 18
click at [578, 111] on div "226-821-2497" at bounding box center [577, 111] width 177 height 18
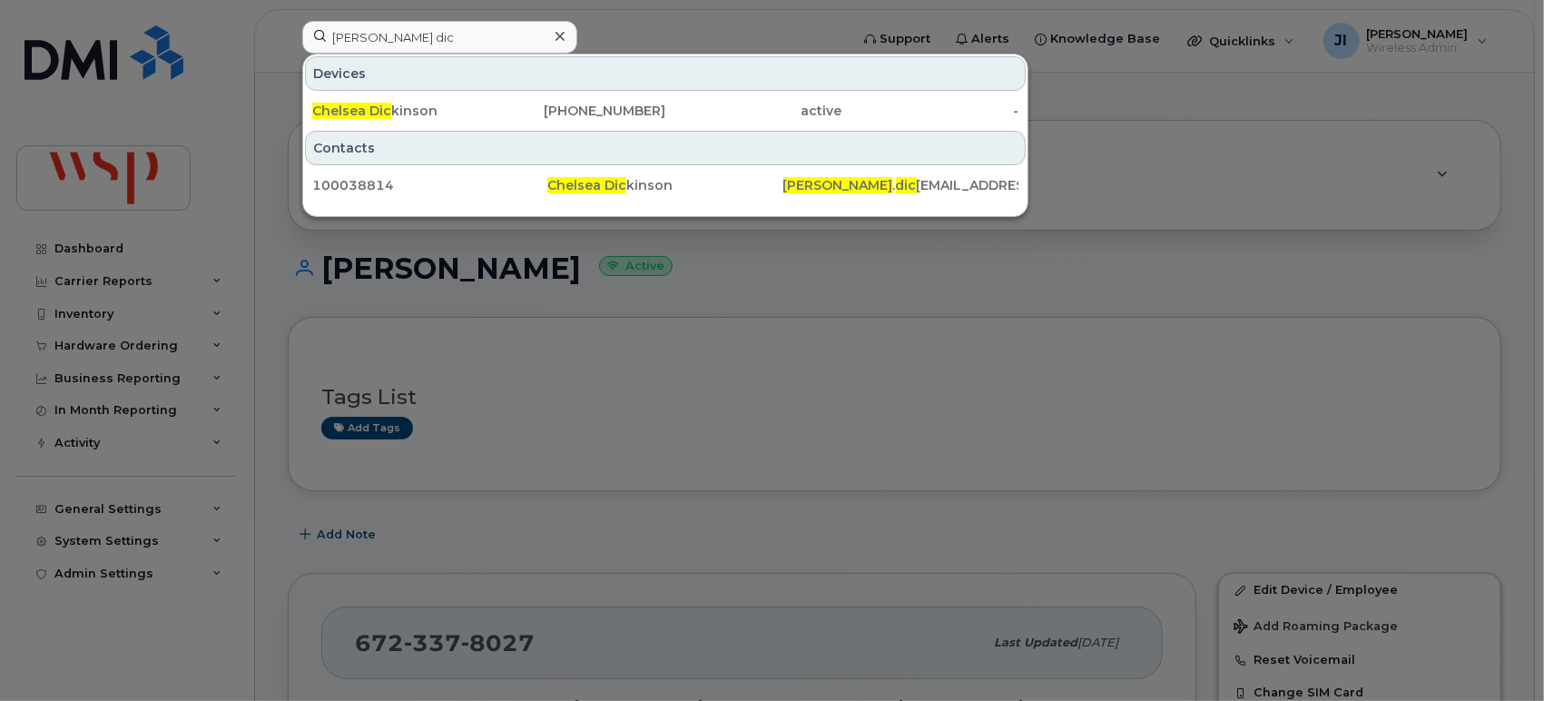
click at [441, 91] on div "Devices Chelsea Dic kinson 226-821-2497 active -" at bounding box center [665, 91] width 724 height 74
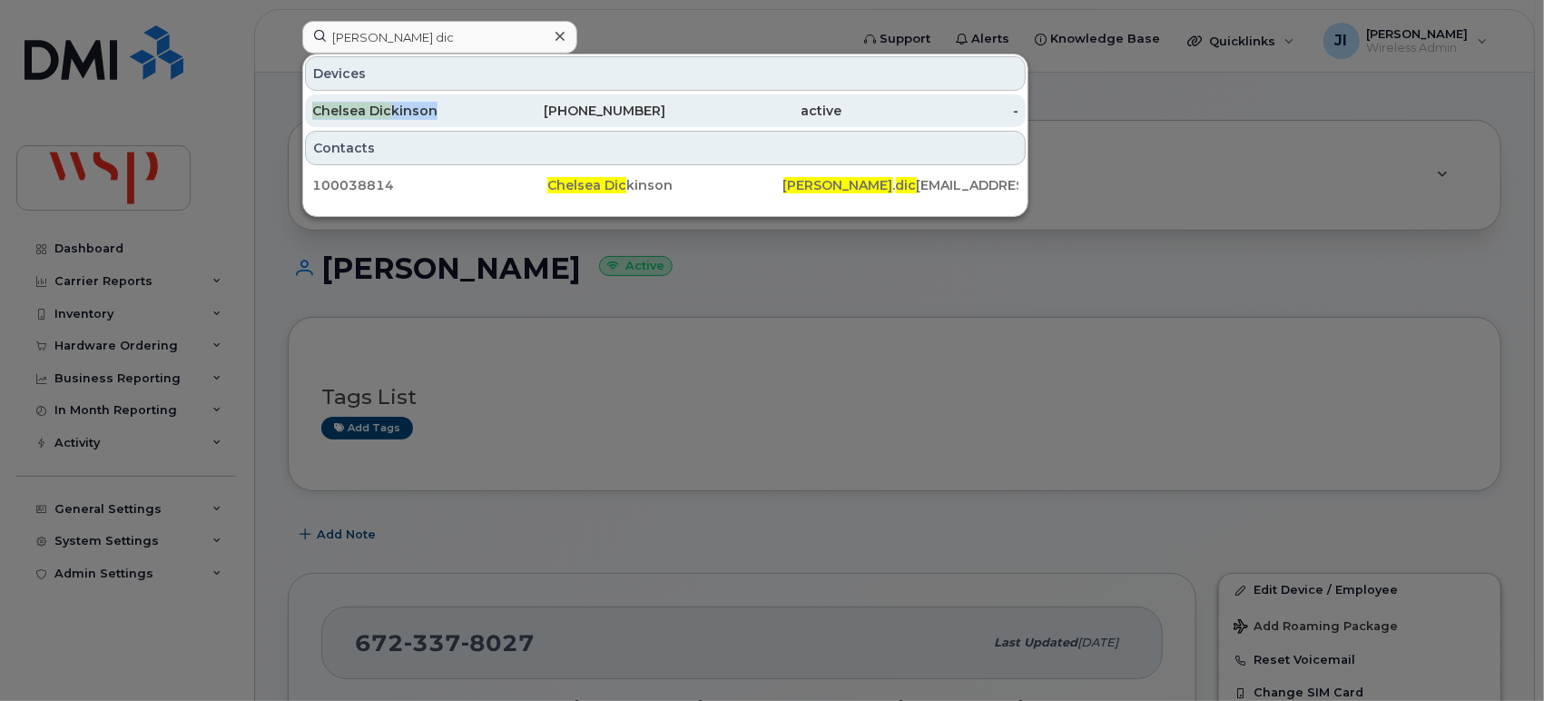
click at [420, 112] on div "Chelsea Dic kinson" at bounding box center [400, 111] width 177 height 18
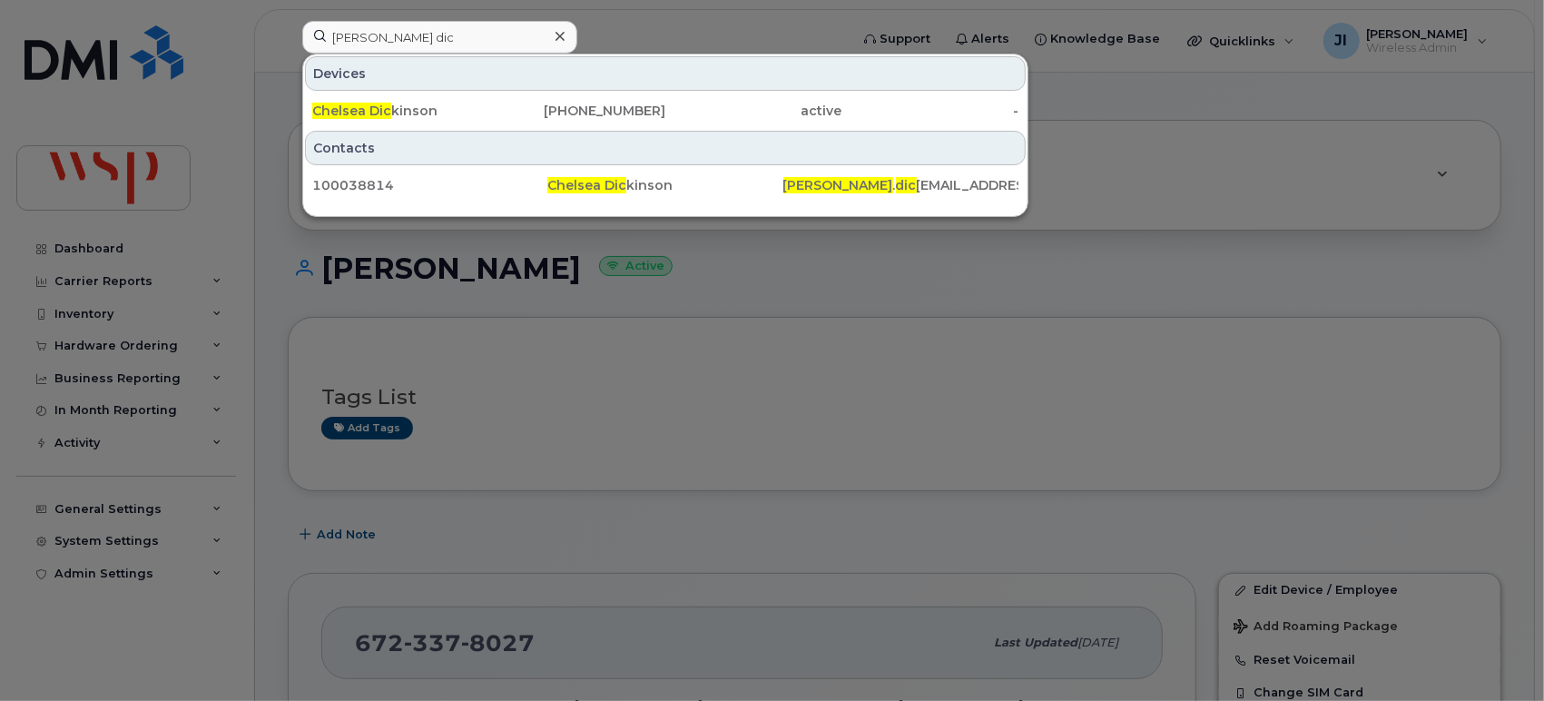
click at [263, 100] on div at bounding box center [772, 350] width 1544 height 701
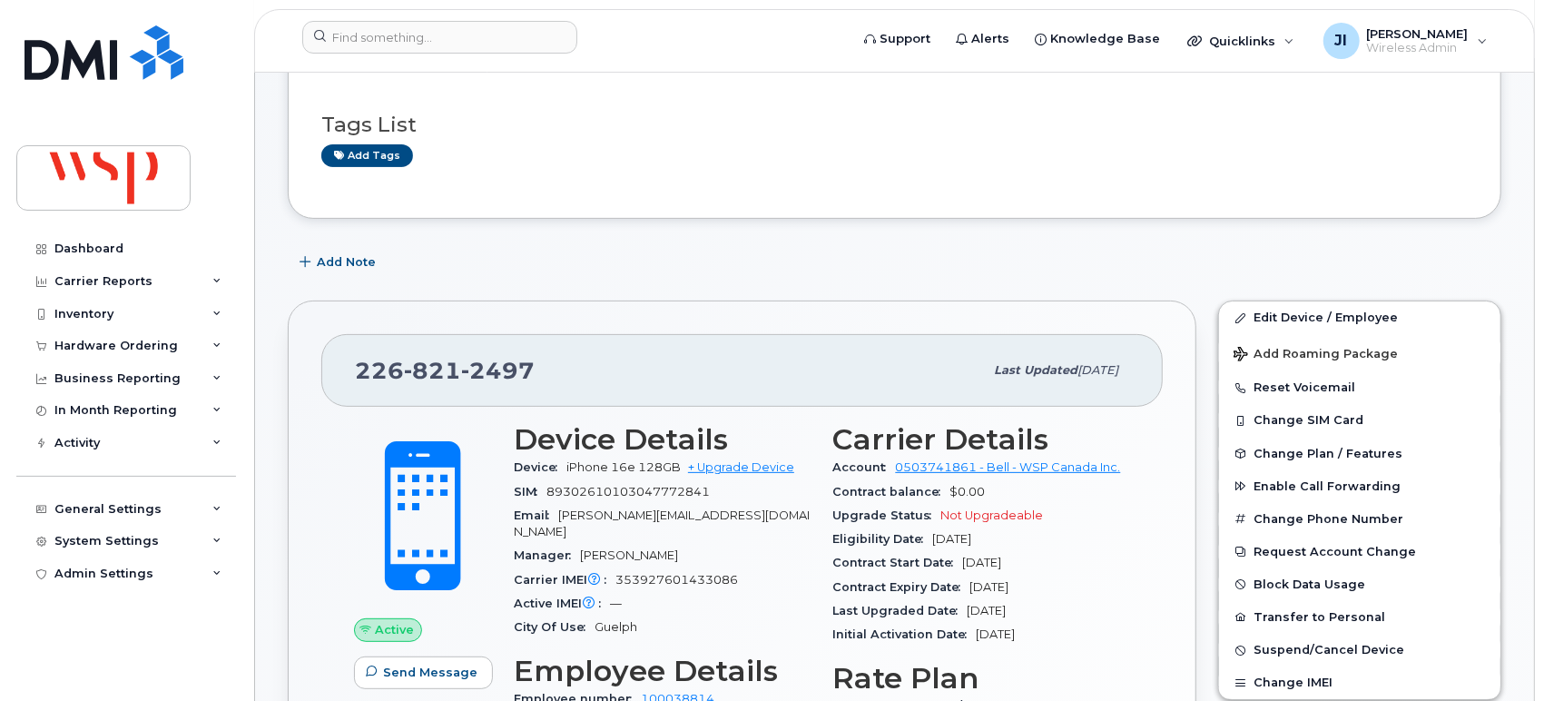
scroll to position [504, 0]
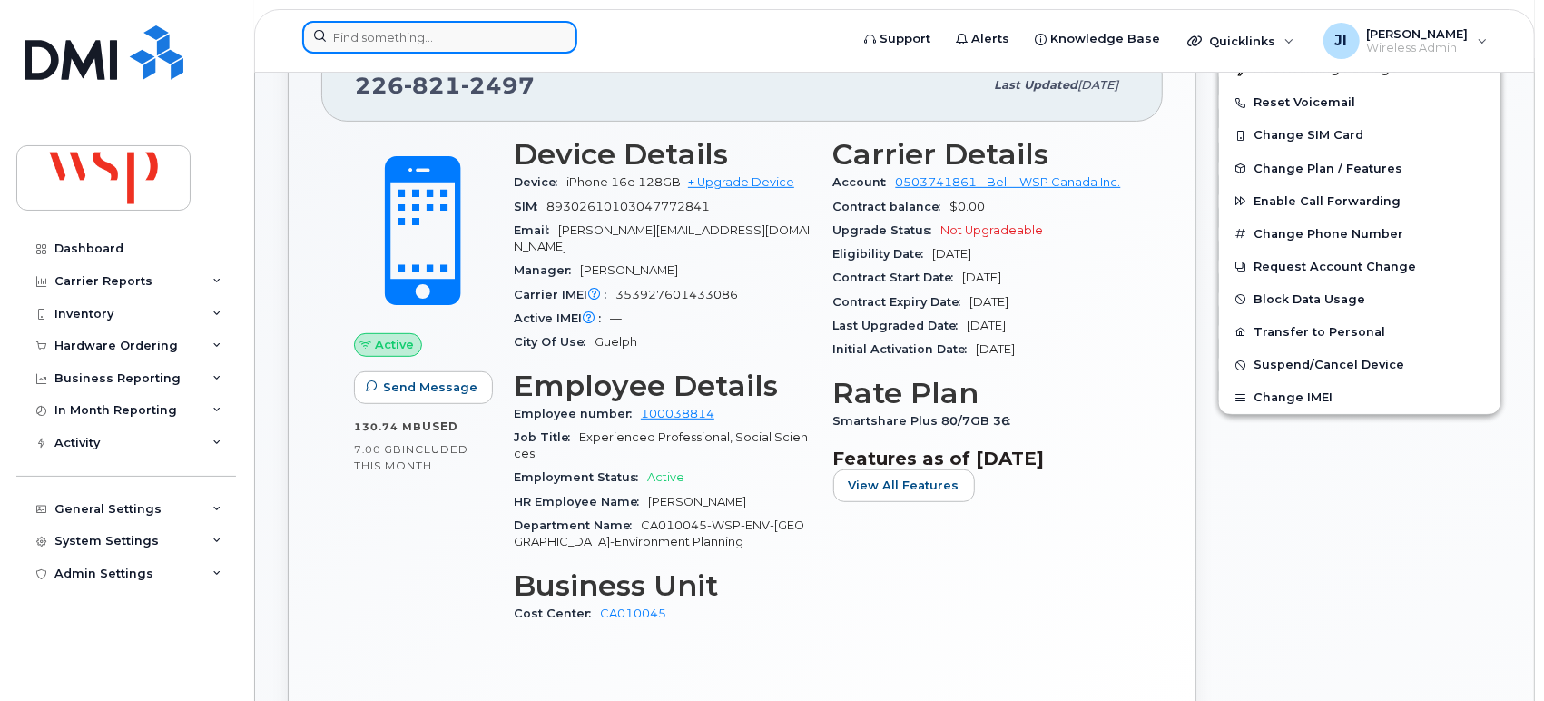
click at [489, 34] on input at bounding box center [439, 37] width 275 height 33
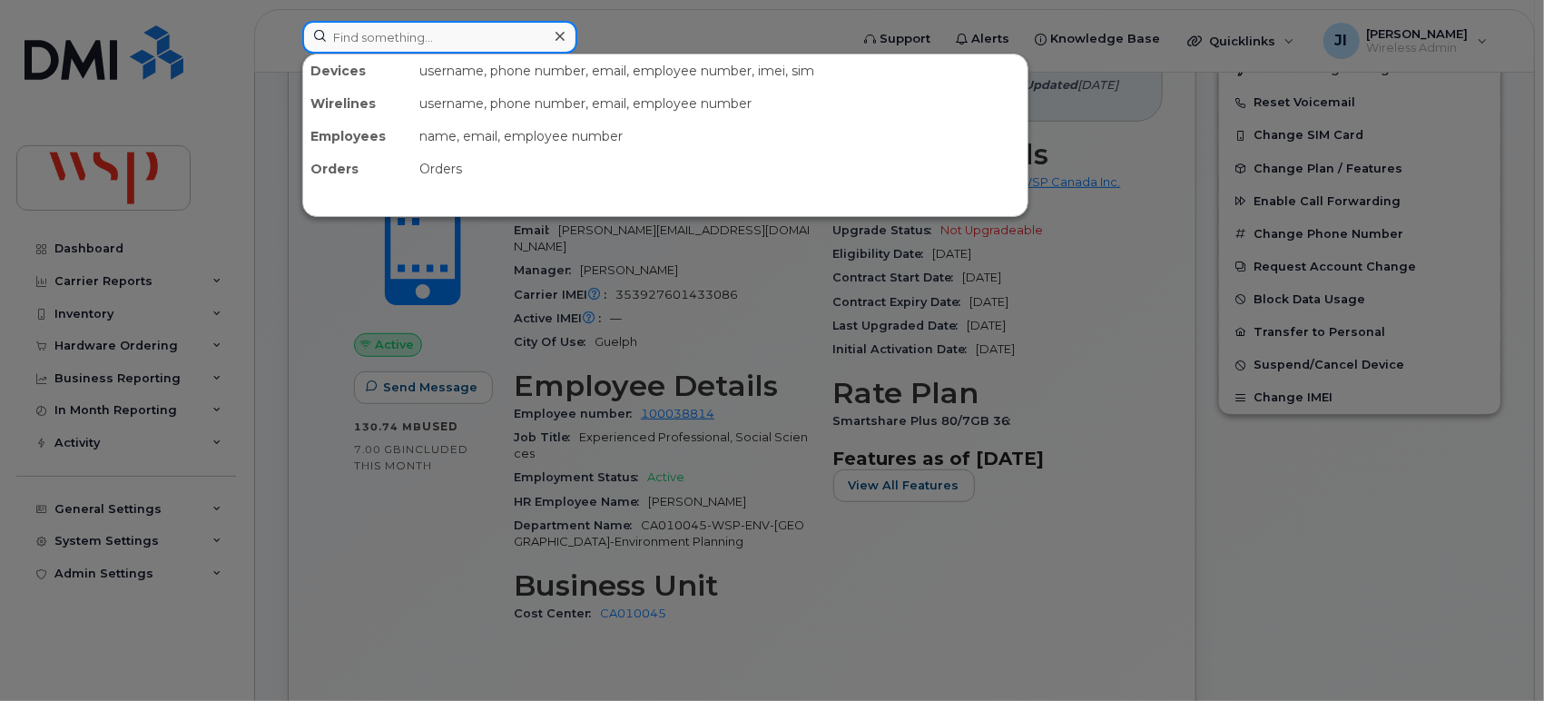
paste input "Spencer Marcolini"
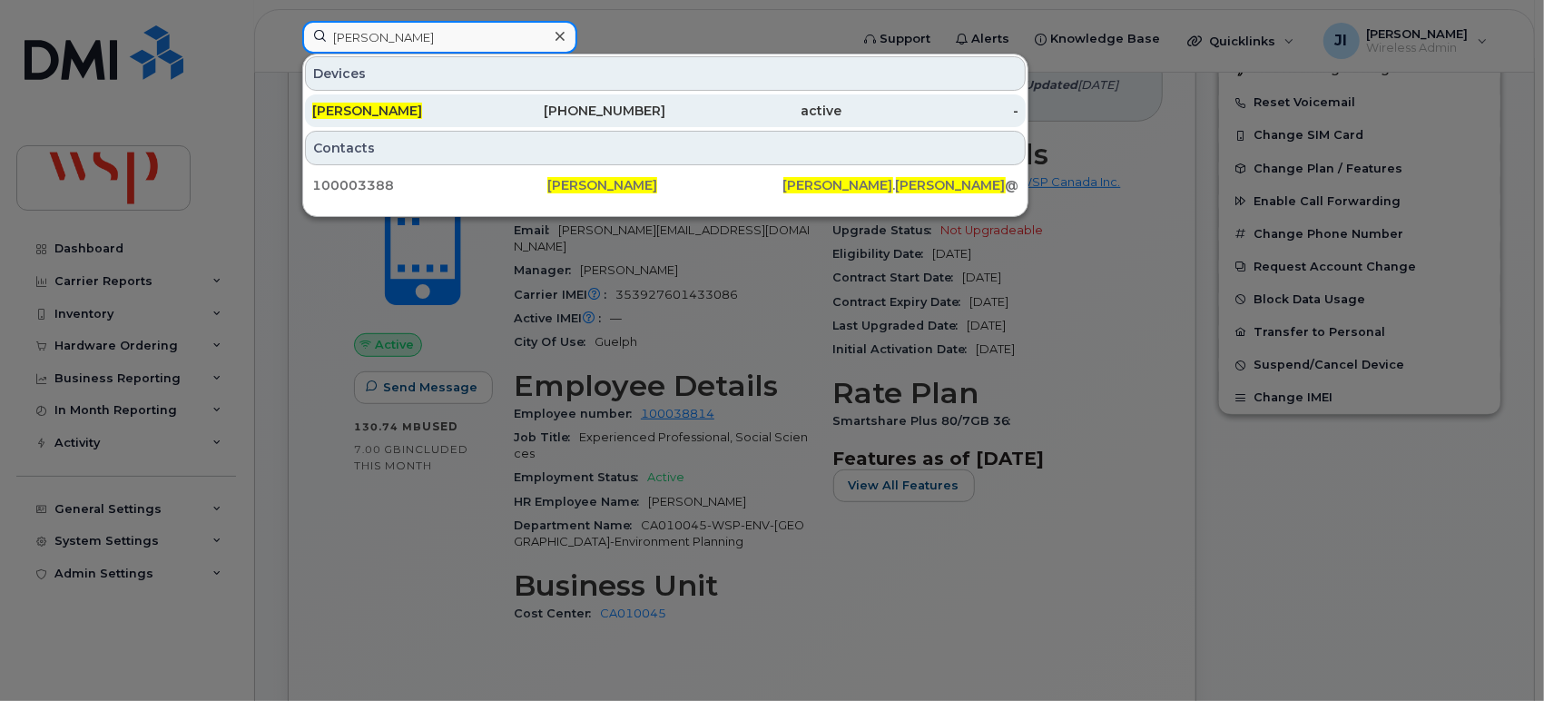
type input "[PERSON_NAME]"
click at [544, 109] on div "613-355-2916" at bounding box center [577, 111] width 177 height 18
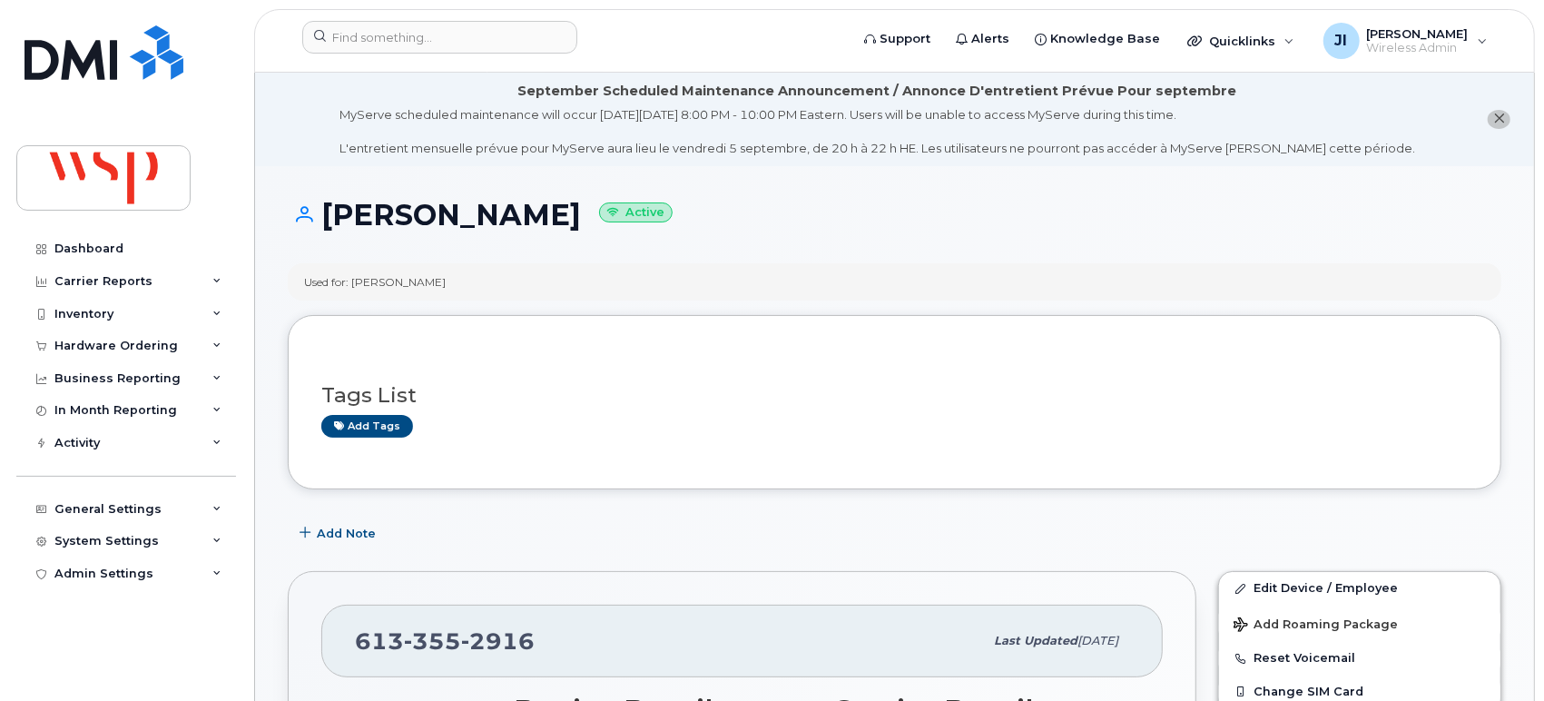
scroll to position [202, 0]
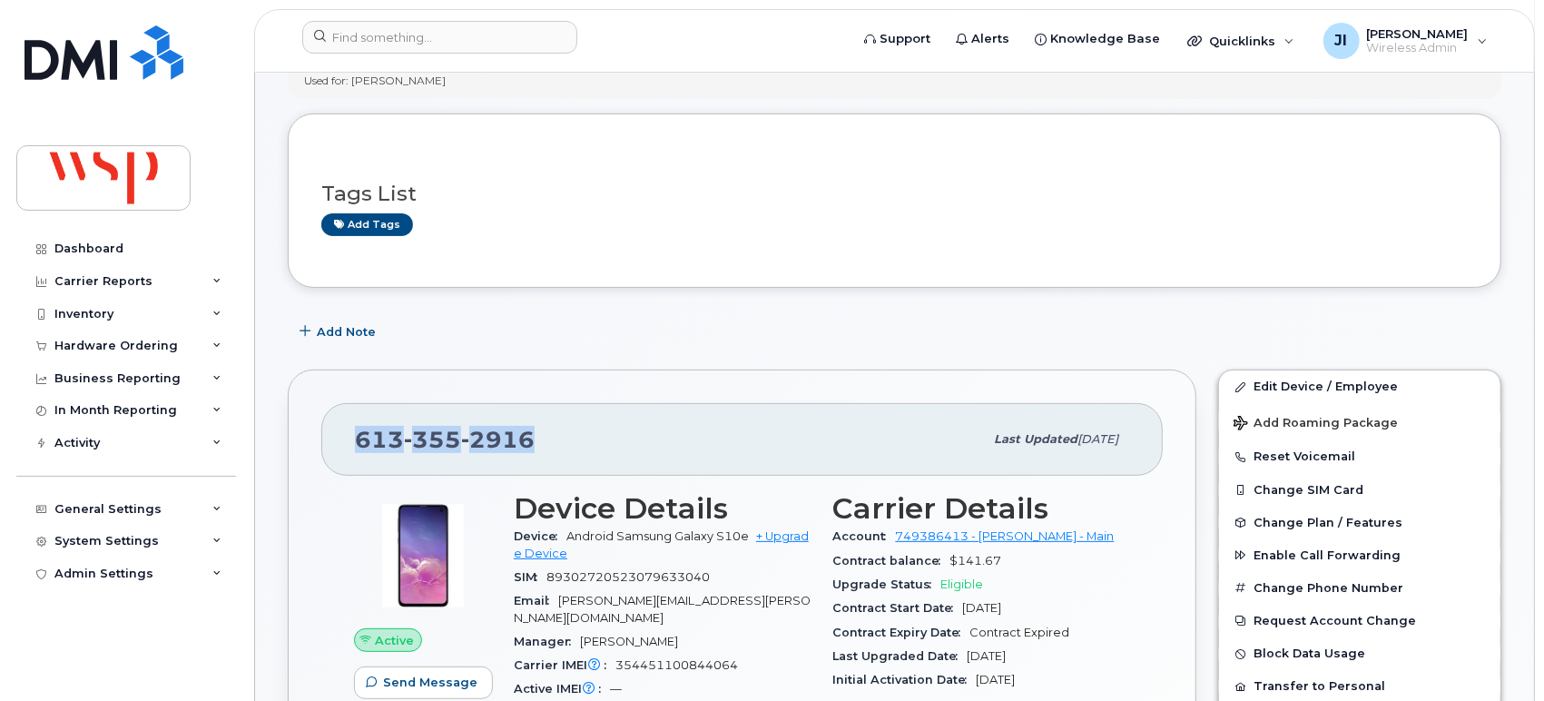
drag, startPoint x: 559, startPoint y: 436, endPoint x: 359, endPoint y: 449, distance: 200.2
click at [359, 449] on div "[PHONE_NUMBER]" at bounding box center [669, 439] width 628 height 38
copy span "[PHONE_NUMBER]"
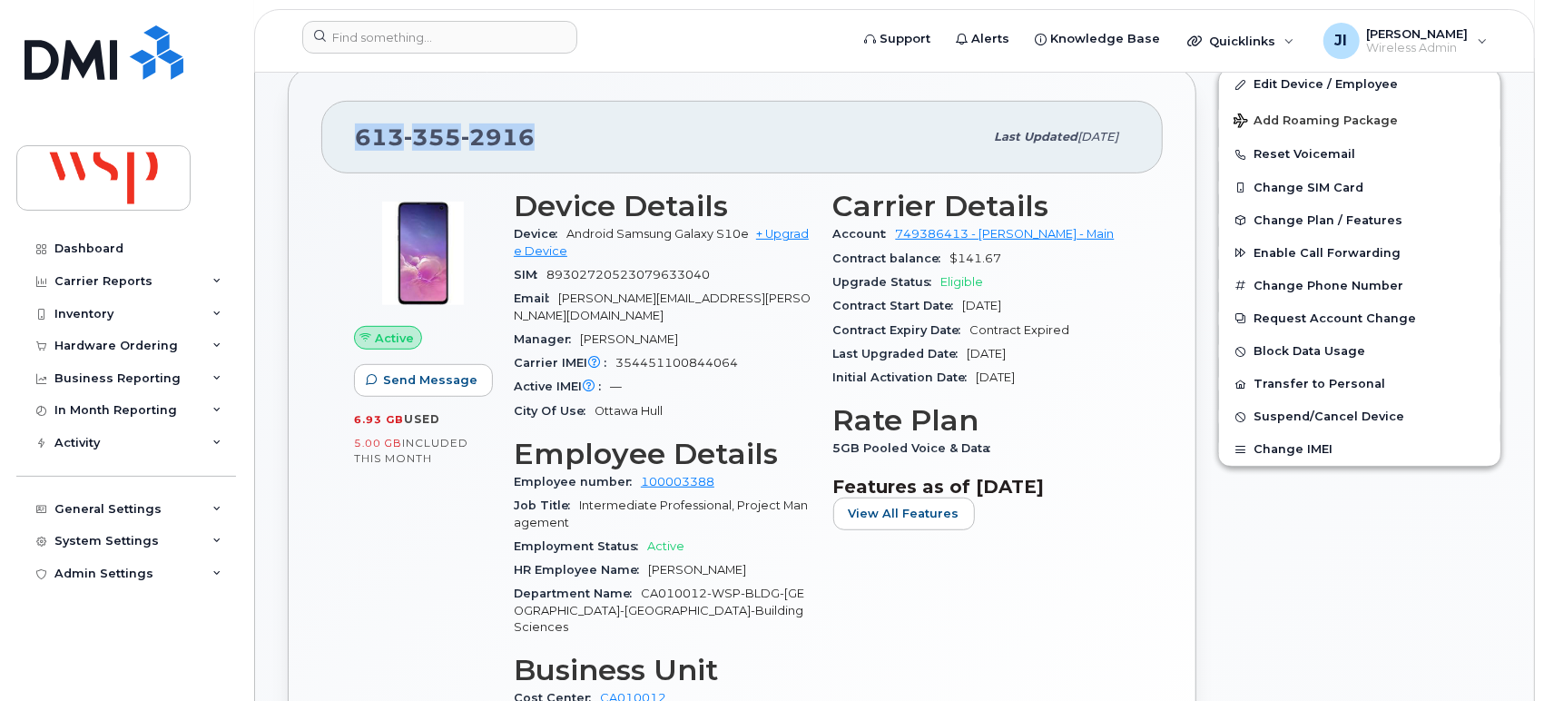
scroll to position [403, 0]
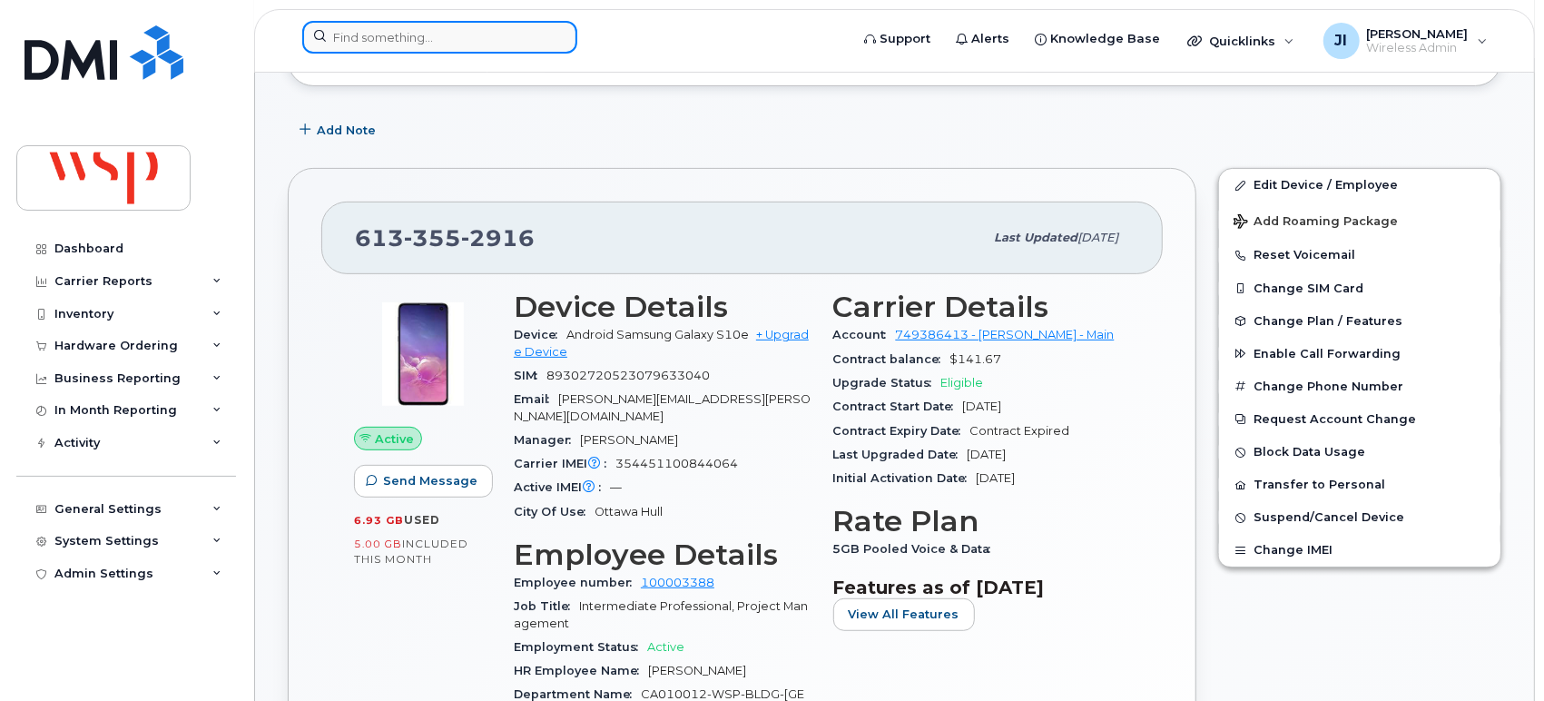
drag, startPoint x: 471, startPoint y: 46, endPoint x: 472, endPoint y: 36, distance: 10.0
click at [471, 45] on input at bounding box center [439, 37] width 275 height 33
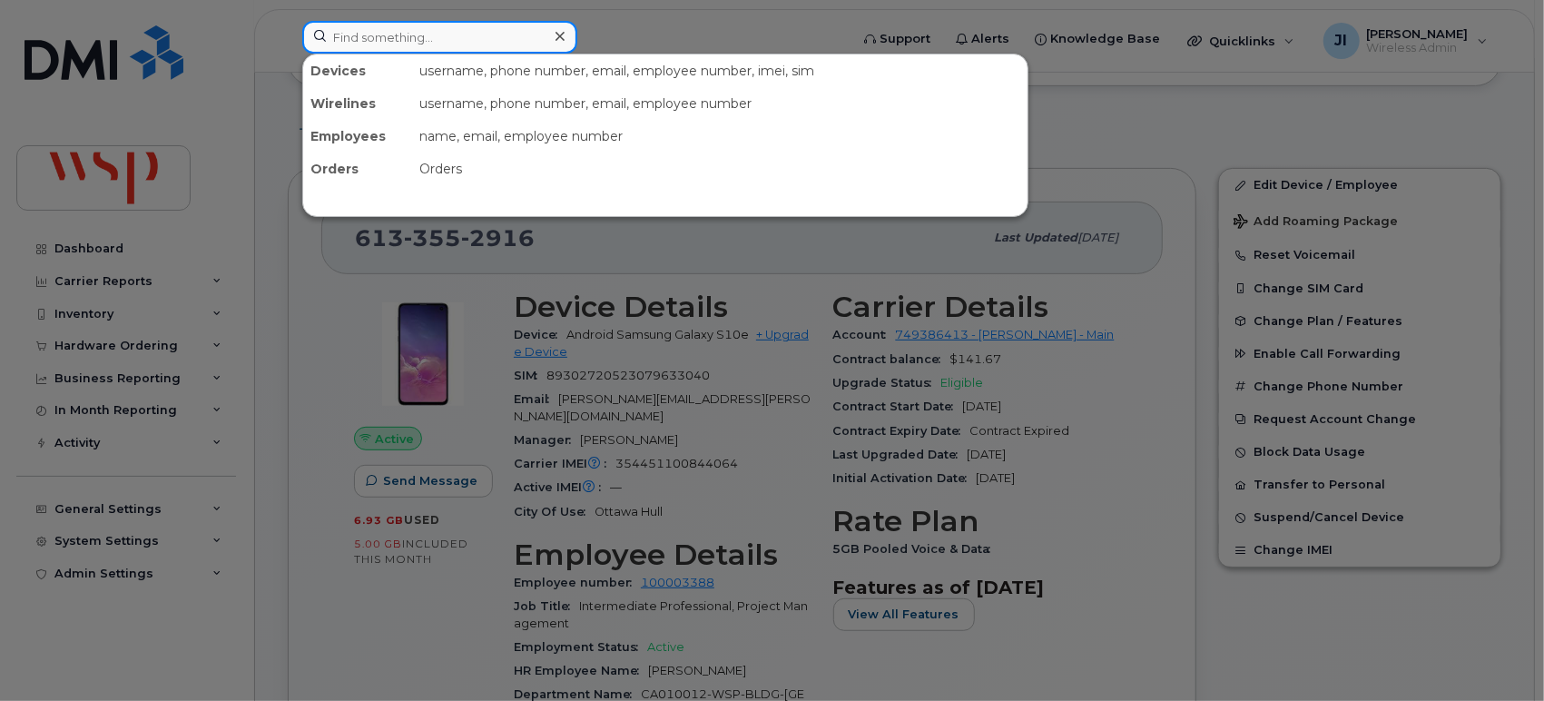
paste input "[PERSON_NAME]"
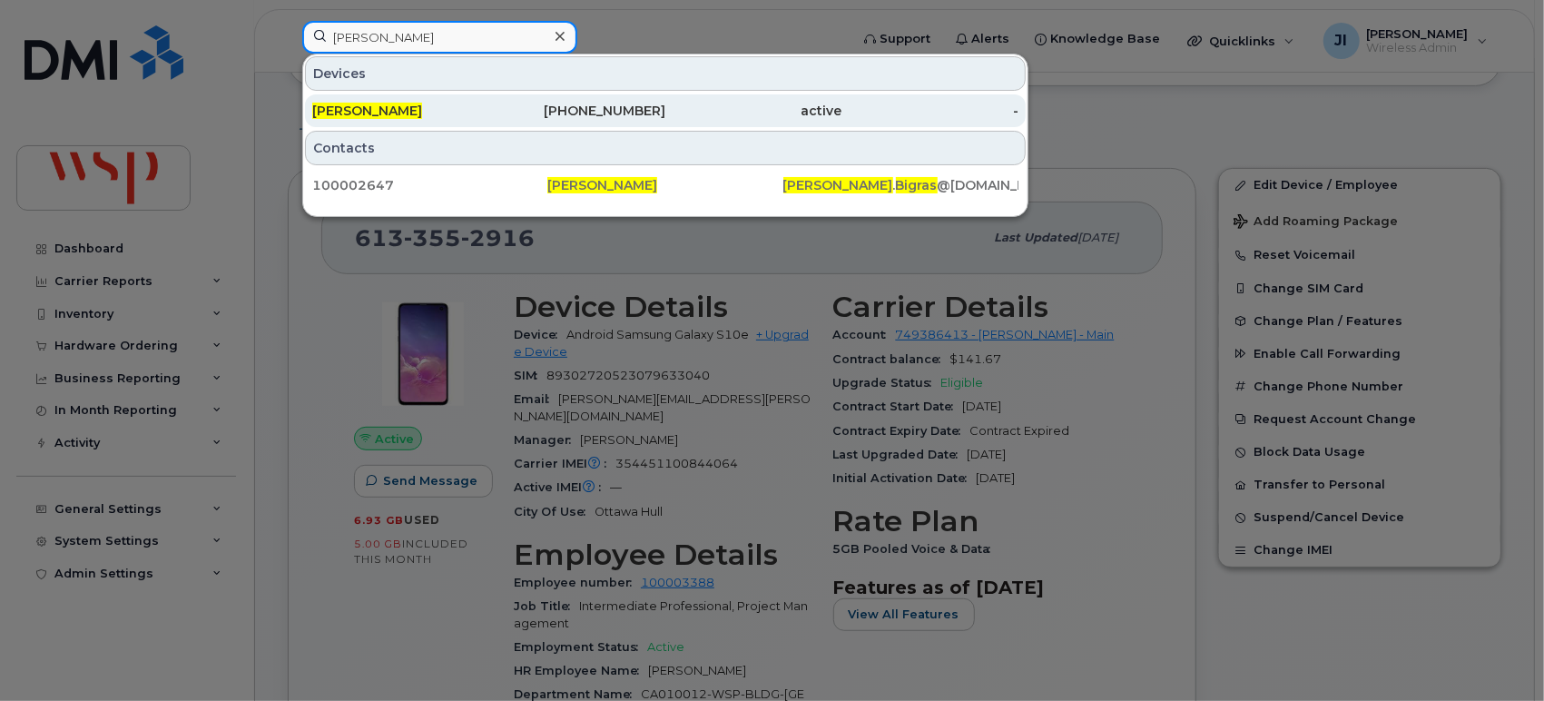
type input "[PERSON_NAME]"
click at [536, 112] on div "514-246-8182" at bounding box center [577, 111] width 177 height 18
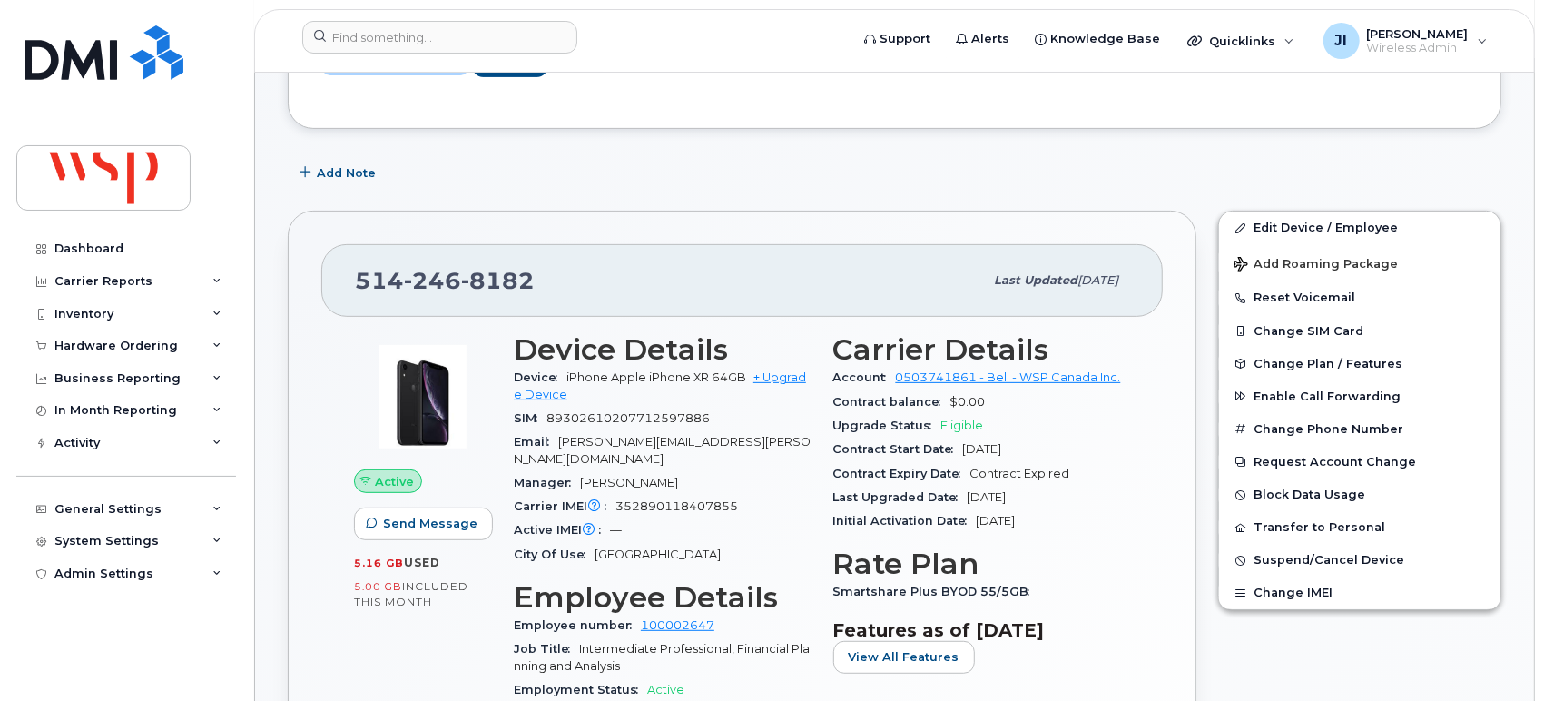
scroll to position [403, 0]
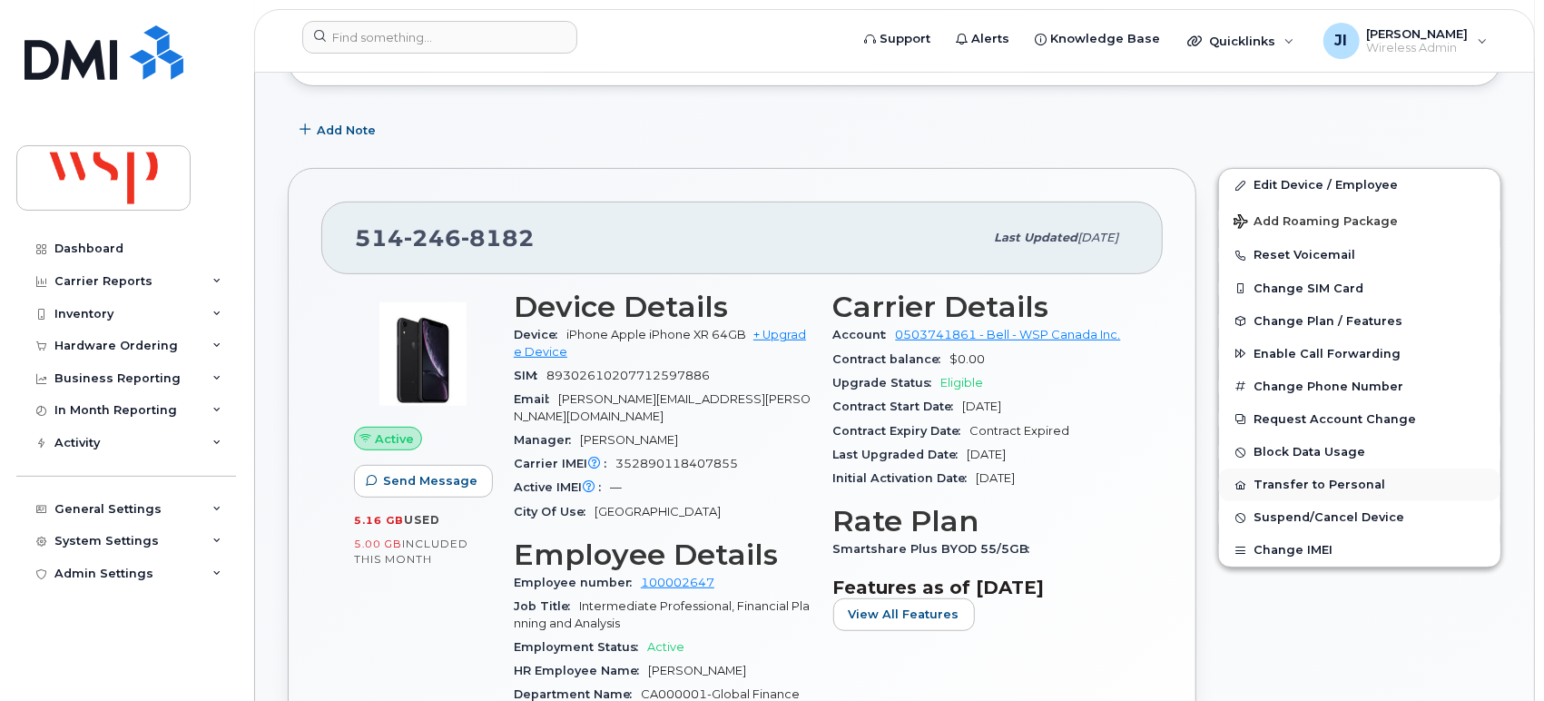
click at [1335, 477] on button "Transfer to Personal" at bounding box center [1359, 484] width 281 height 33
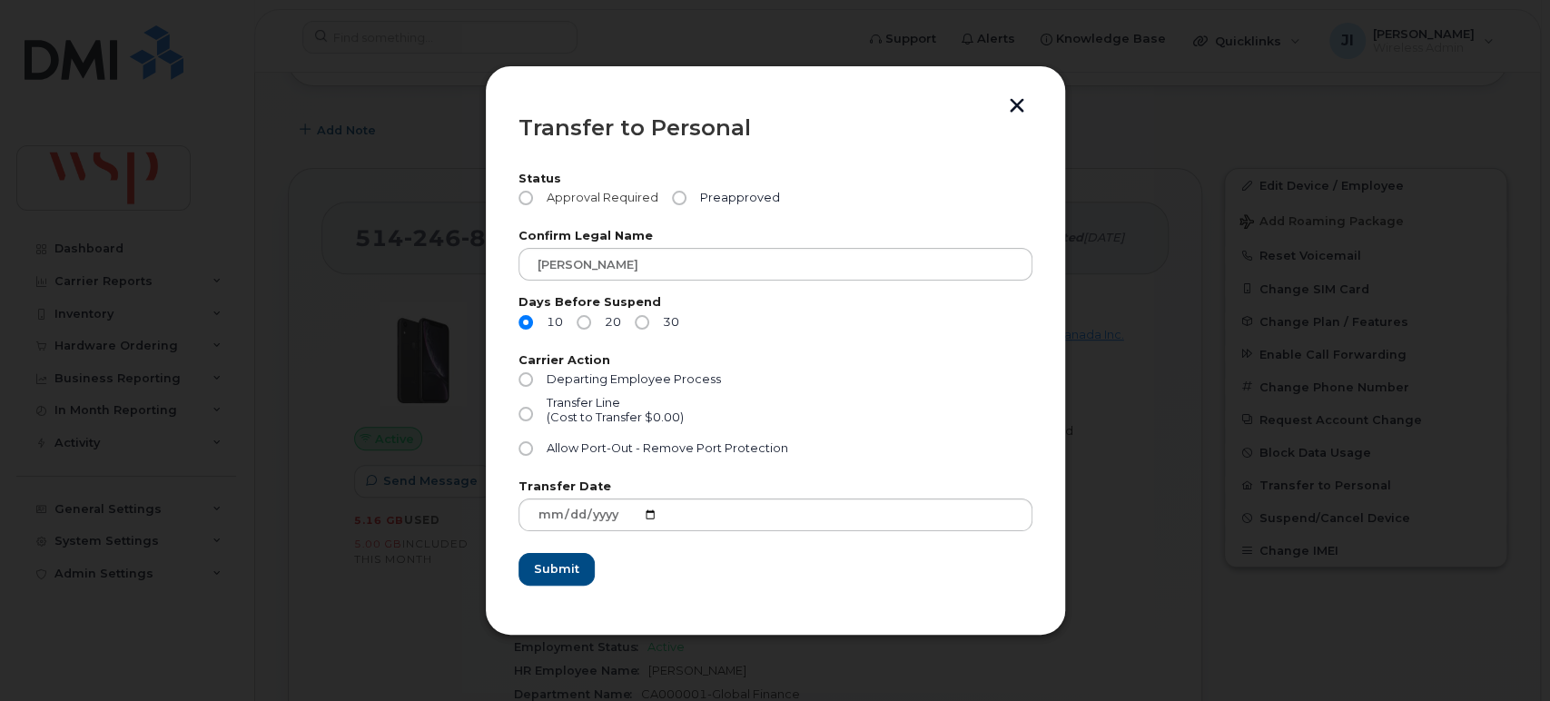
click at [524, 194] on input "Approval Required" at bounding box center [525, 198] width 15 height 15
radio input "true"
click at [674, 200] on input "Preapproved" at bounding box center [679, 198] width 15 height 15
radio input "true"
click at [645, 326] on input "30" at bounding box center [642, 322] width 15 height 15
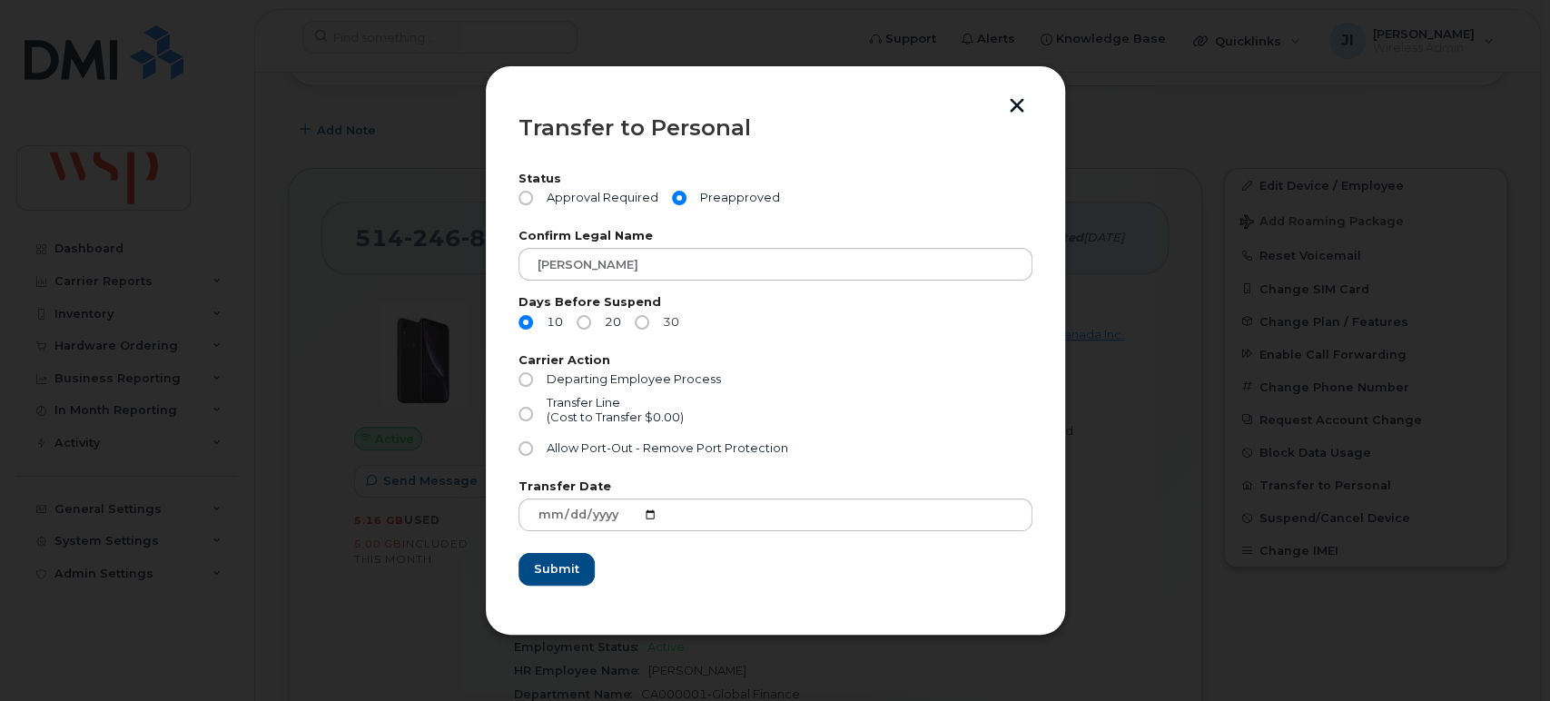
radio input "true"
click at [525, 383] on input "Departing Employee Process" at bounding box center [525, 379] width 15 height 15
radio input "true"
click at [558, 568] on span "Submit" at bounding box center [555, 568] width 45 height 17
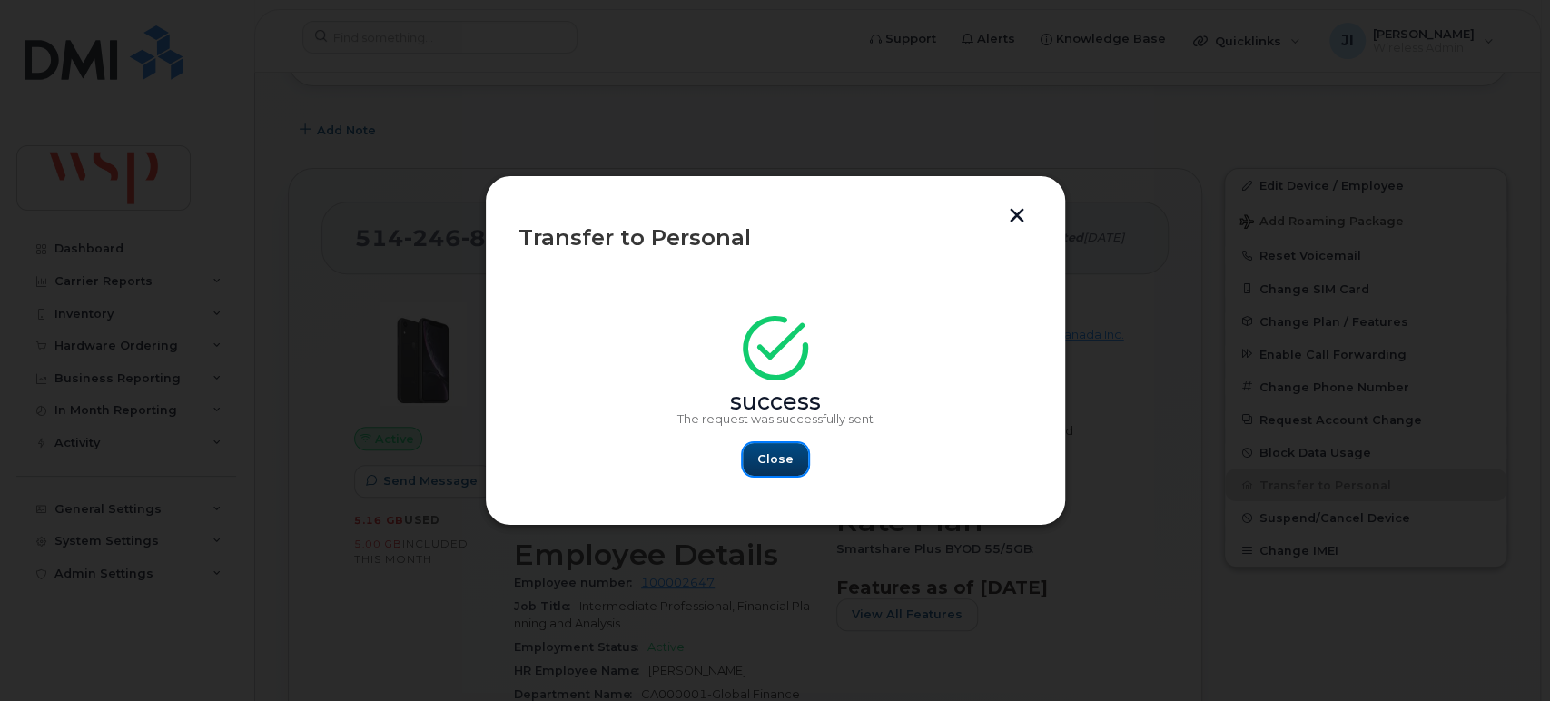
click at [784, 457] on span "Close" at bounding box center [775, 458] width 36 height 17
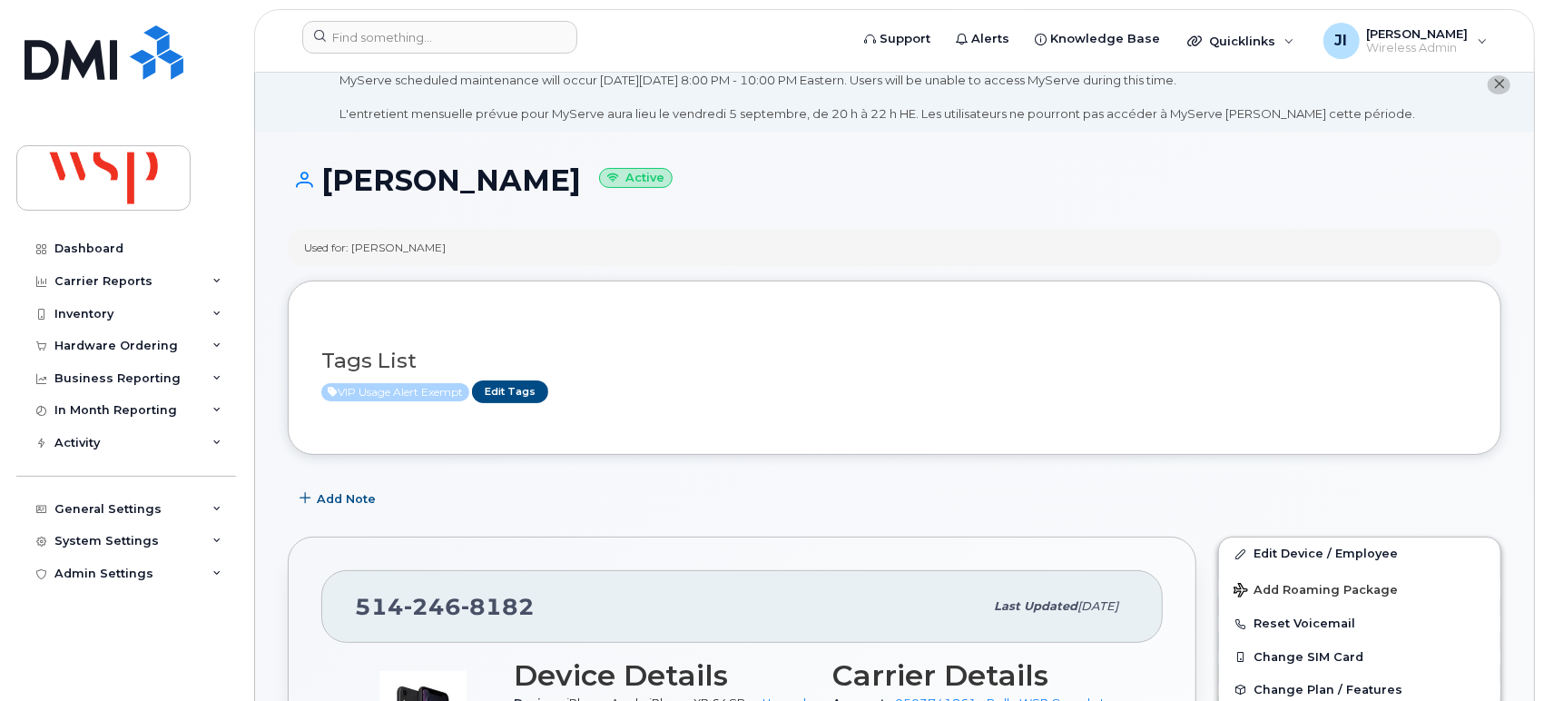
scroll to position [0, 0]
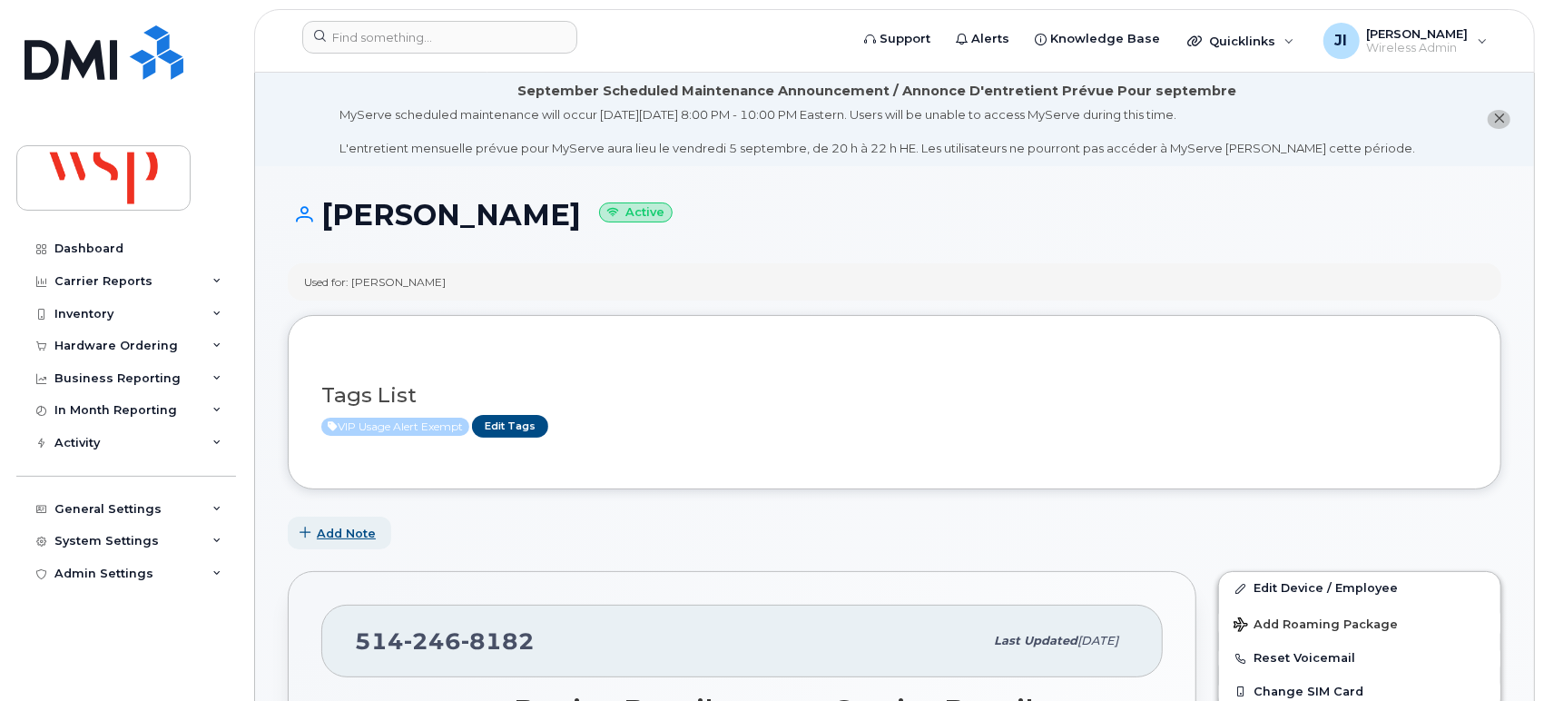
click at [350, 533] on span "Add Note" at bounding box center [346, 533] width 59 height 17
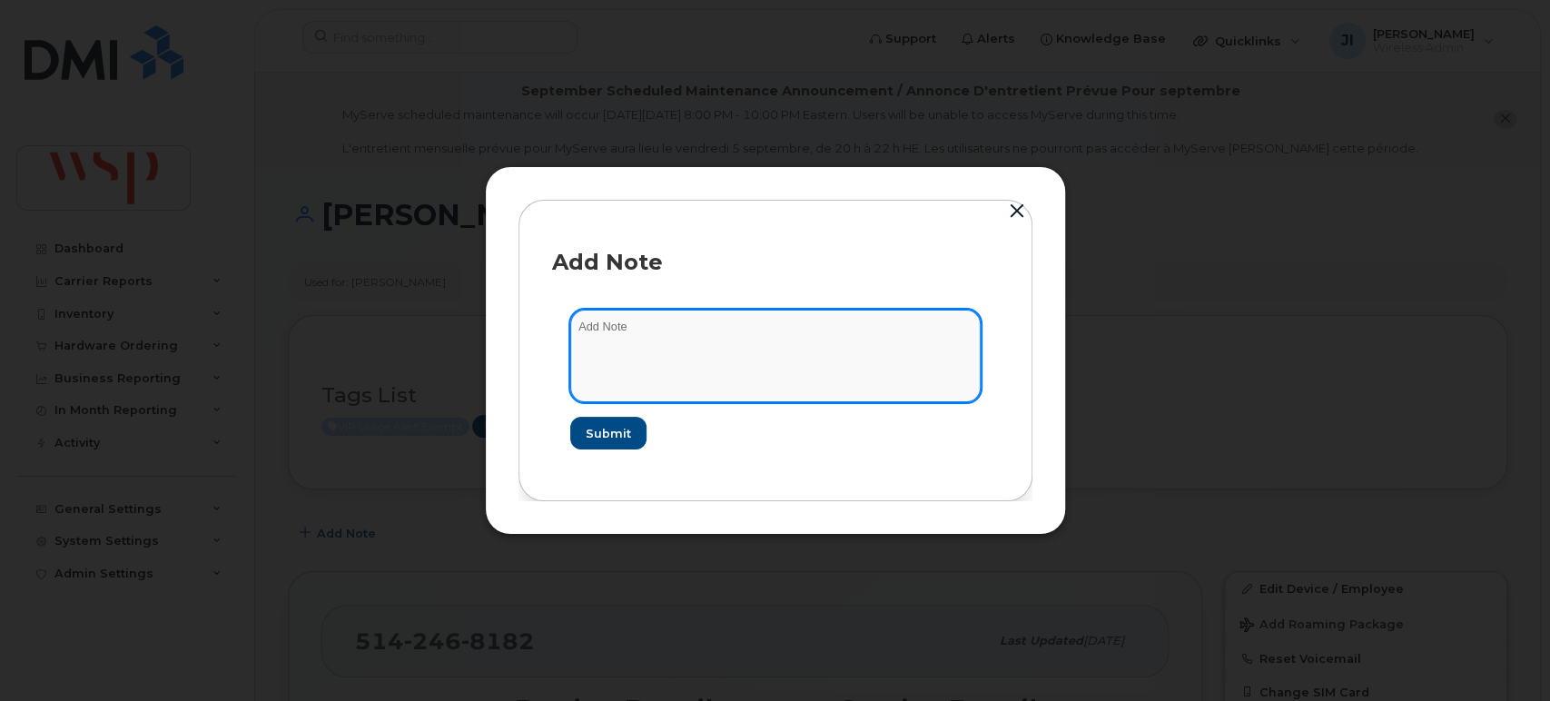
click at [712, 385] on textarea at bounding box center [775, 356] width 410 height 93
type textarea "Departing Employee Process requested"
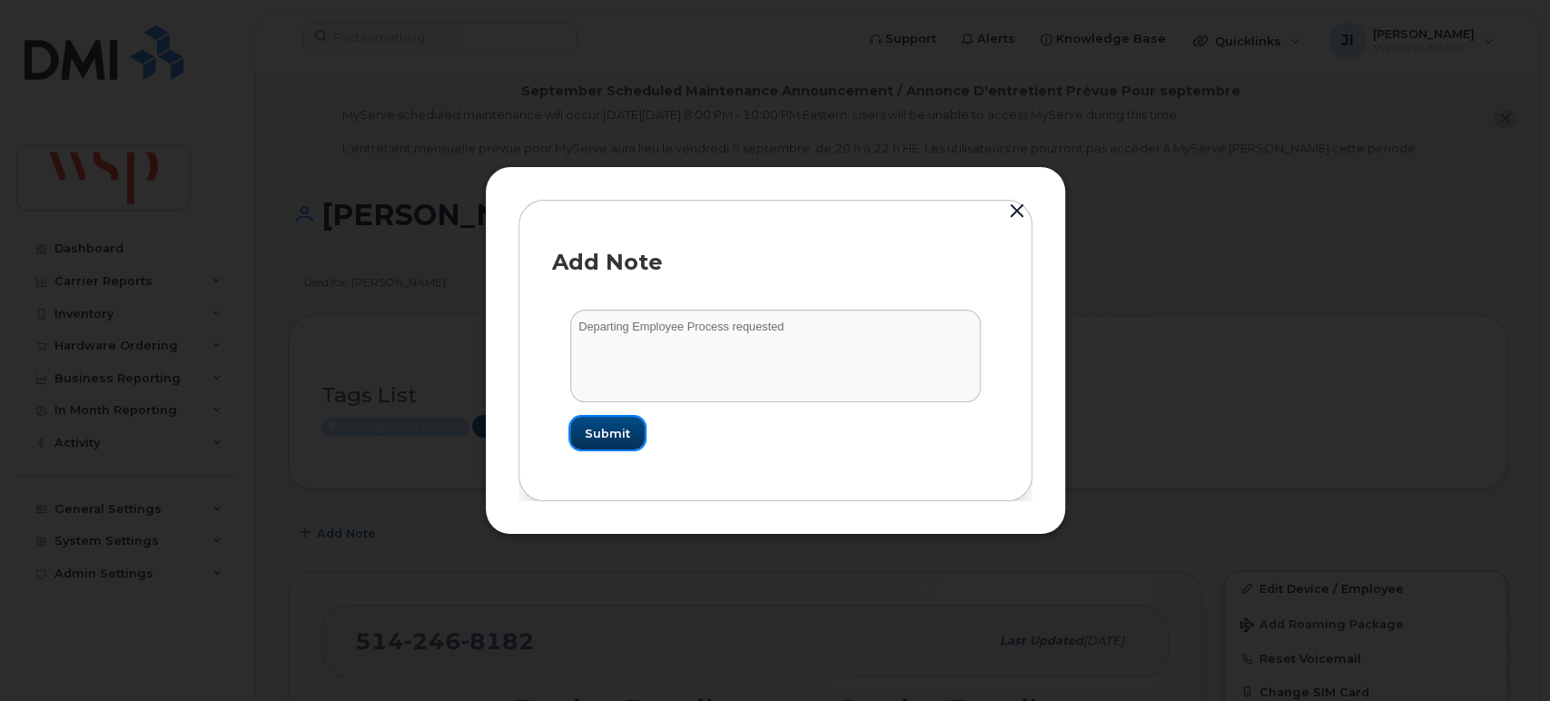
click at [624, 436] on span "Submit" at bounding box center [607, 433] width 45 height 17
